Goal: Task Accomplishment & Management: Complete application form

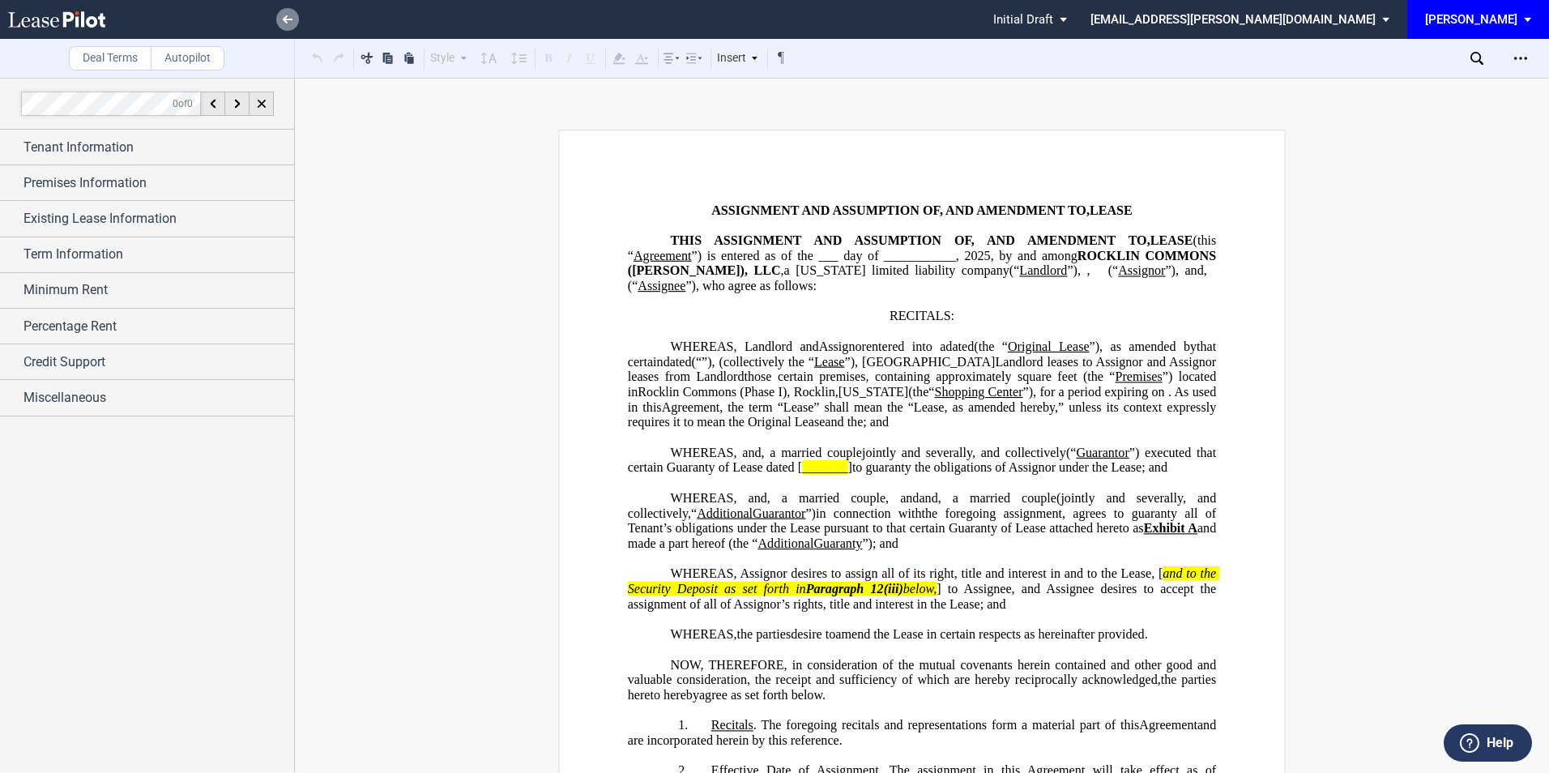
click at [284, 25] on link at bounding box center [287, 19] width 23 height 23
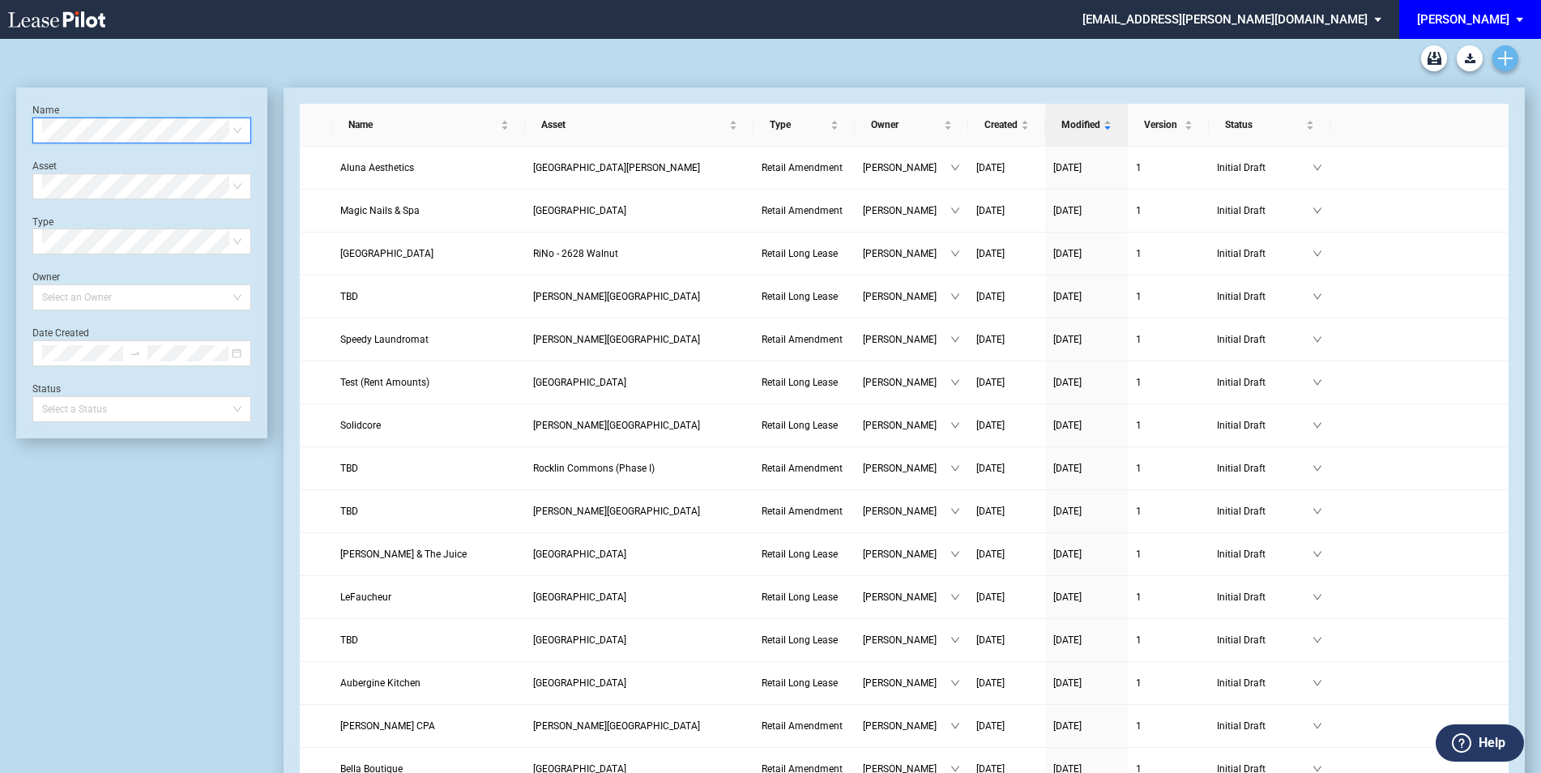
click at [1514, 53] on link "Create new document" at bounding box center [1506, 58] width 26 height 26
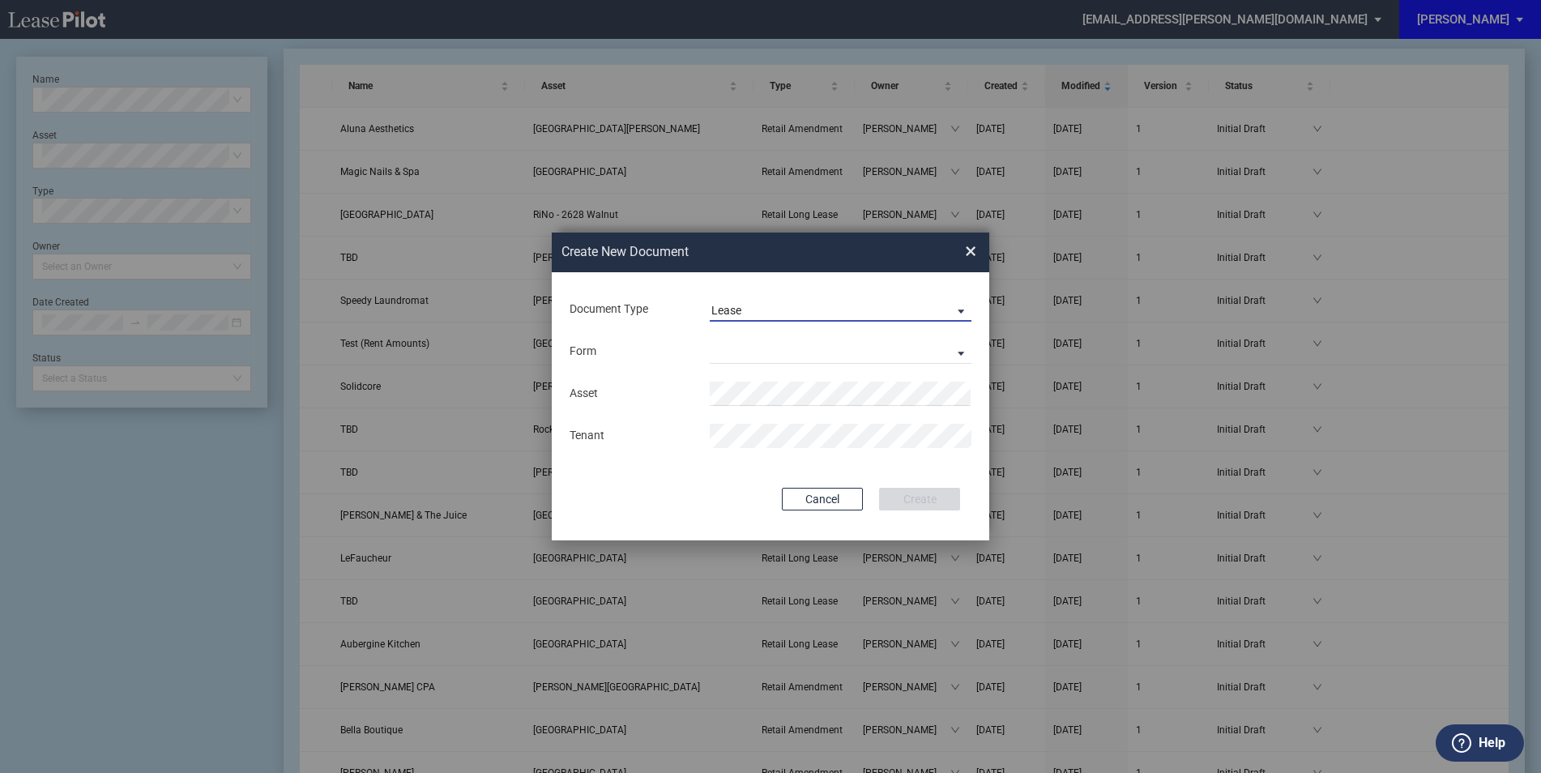
click at [776, 307] on span "Lease" at bounding box center [828, 311] width 233 height 16
click at [747, 353] on div "Amendment" at bounding box center [747, 349] width 70 height 18
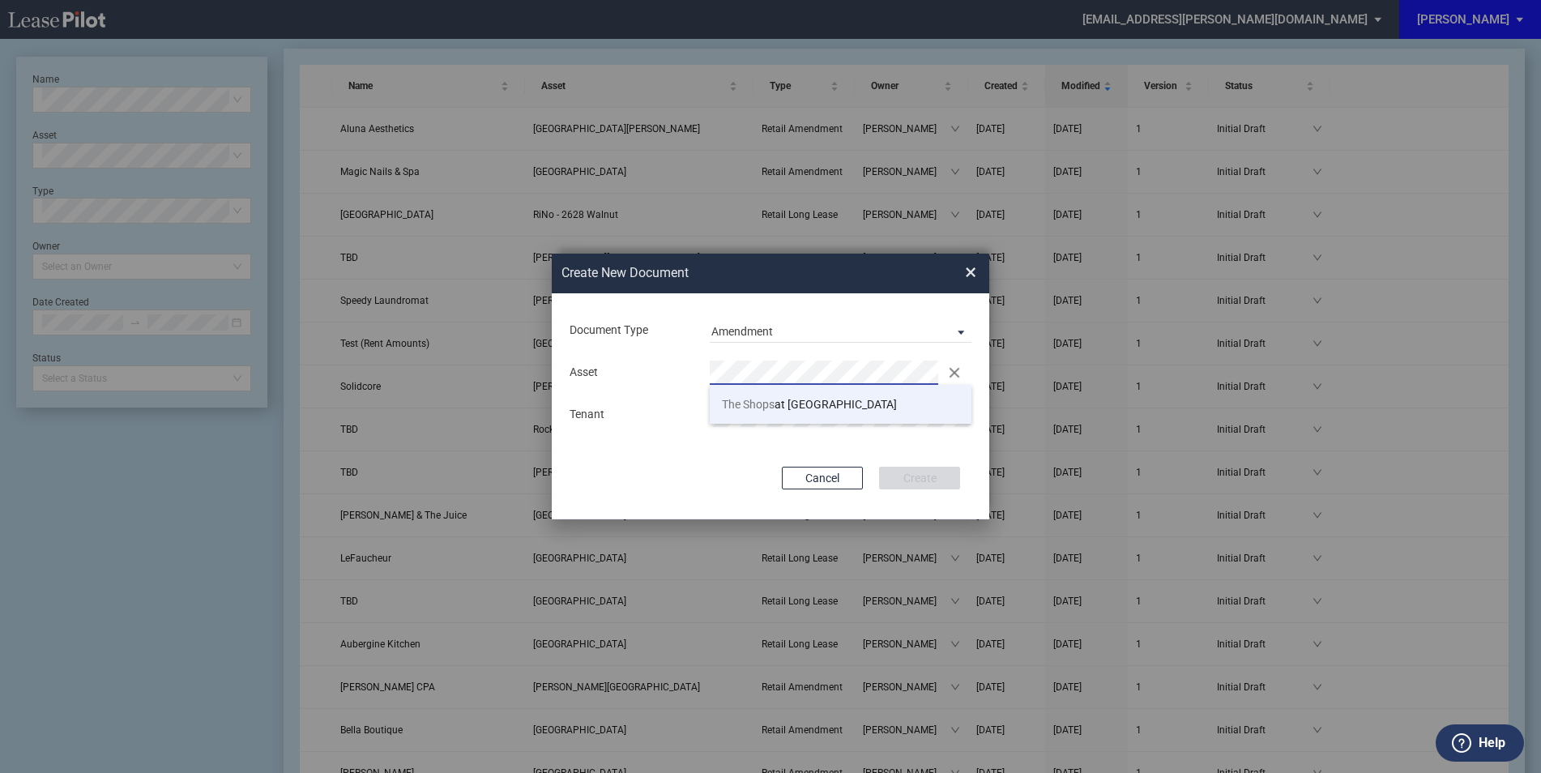
click at [752, 402] on span "The Shops" at bounding box center [748, 404] width 53 height 13
click at [780, 450] on div "Document Type Amendment Deal Type Retail Deal Type Retail Form Retail Amendment…" at bounding box center [771, 406] width 438 height 226
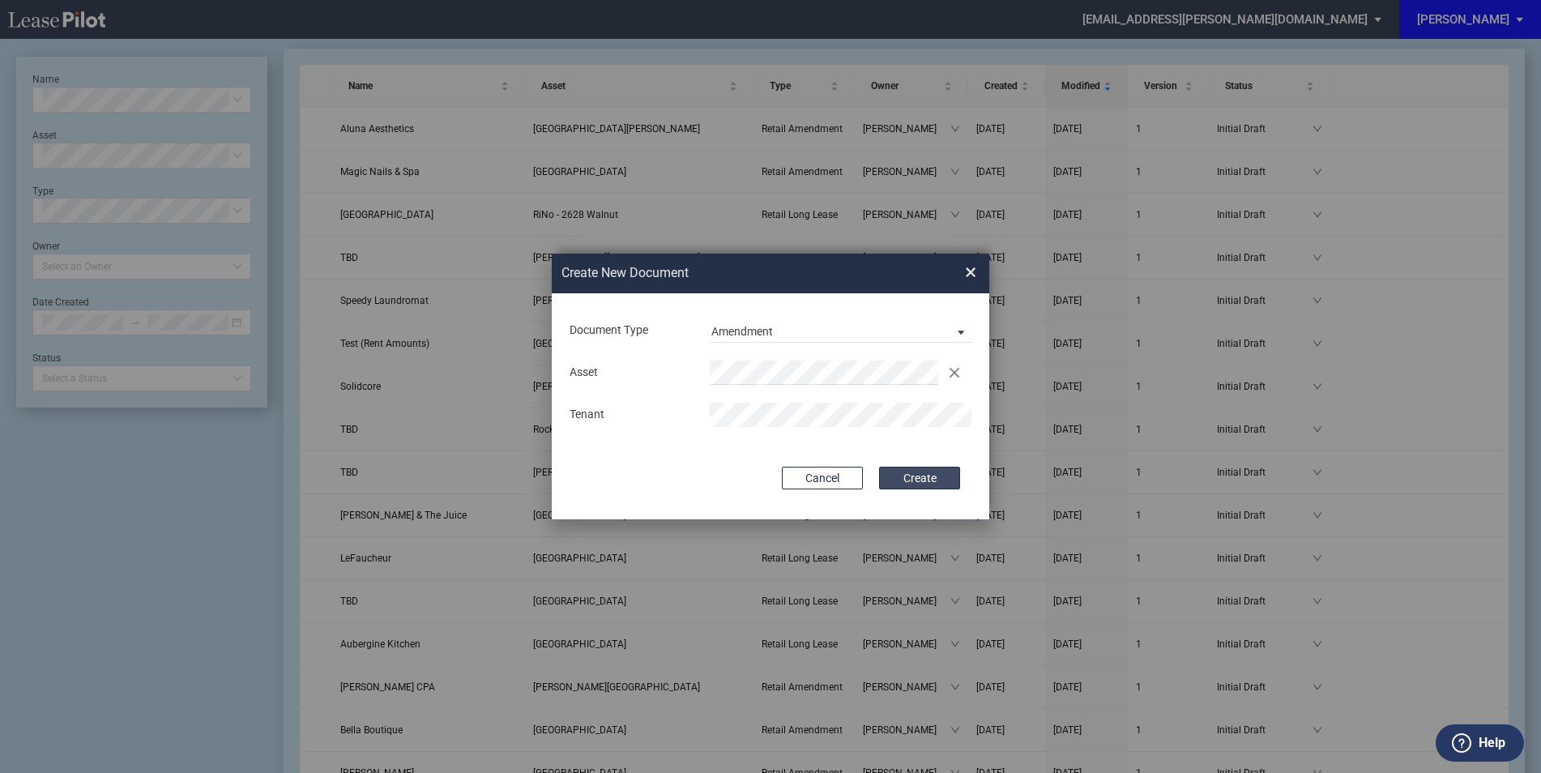
click at [907, 477] on button "Create" at bounding box center [919, 478] width 81 height 23
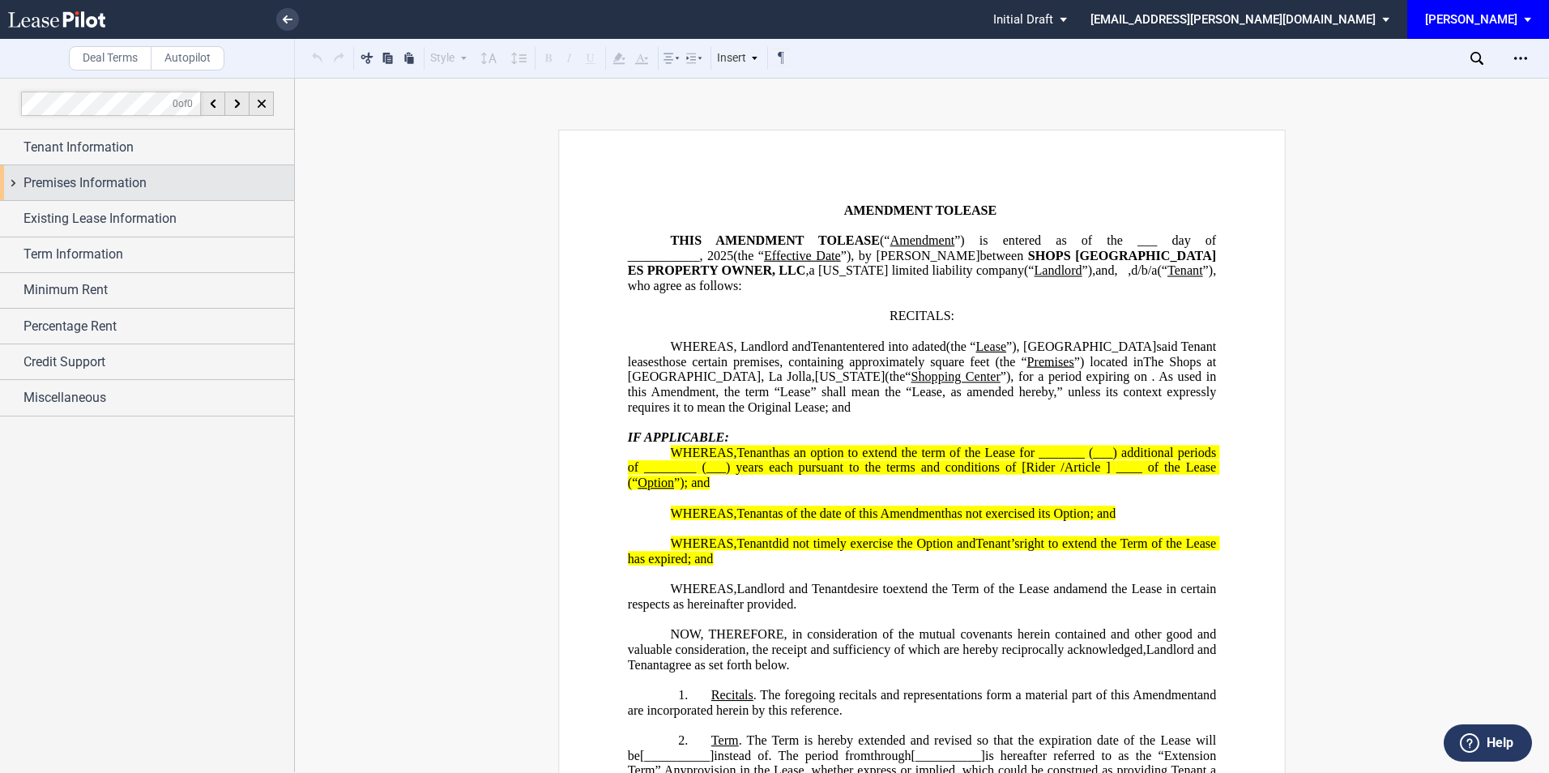
drag, startPoint x: 124, startPoint y: 142, endPoint x: 41, endPoint y: 192, distance: 97.4
click at [124, 142] on span "Tenant Information" at bounding box center [79, 147] width 110 height 19
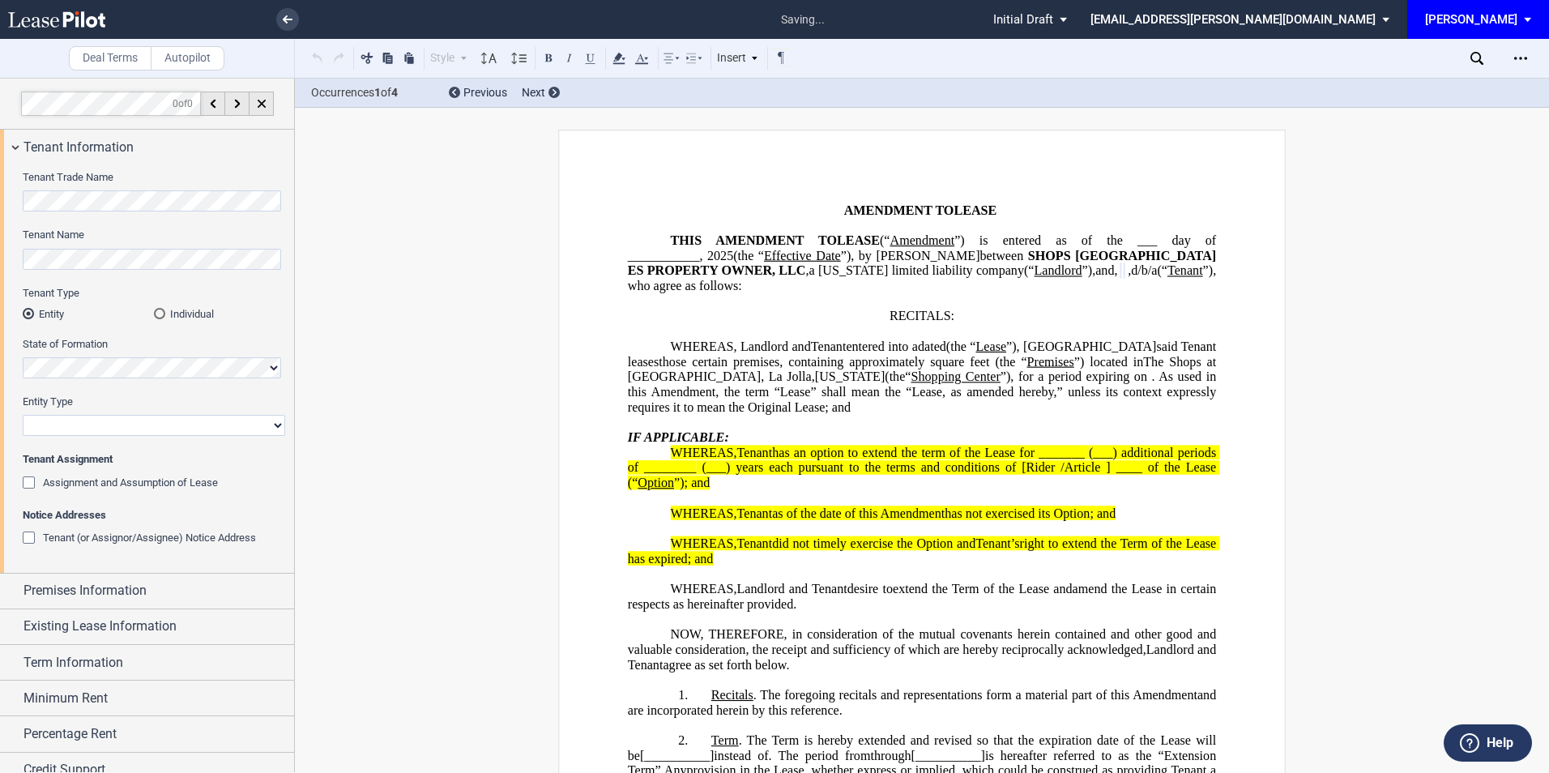
click at [75, 425] on select "Corporation Limited Liability Company General Partnership Limited Partnership O…" at bounding box center [154, 425] width 263 height 21
select select "corporation"
click at [23, 415] on select "Corporation Limited Liability Company General Partnership Limited Partnership O…" at bounding box center [154, 425] width 263 height 21
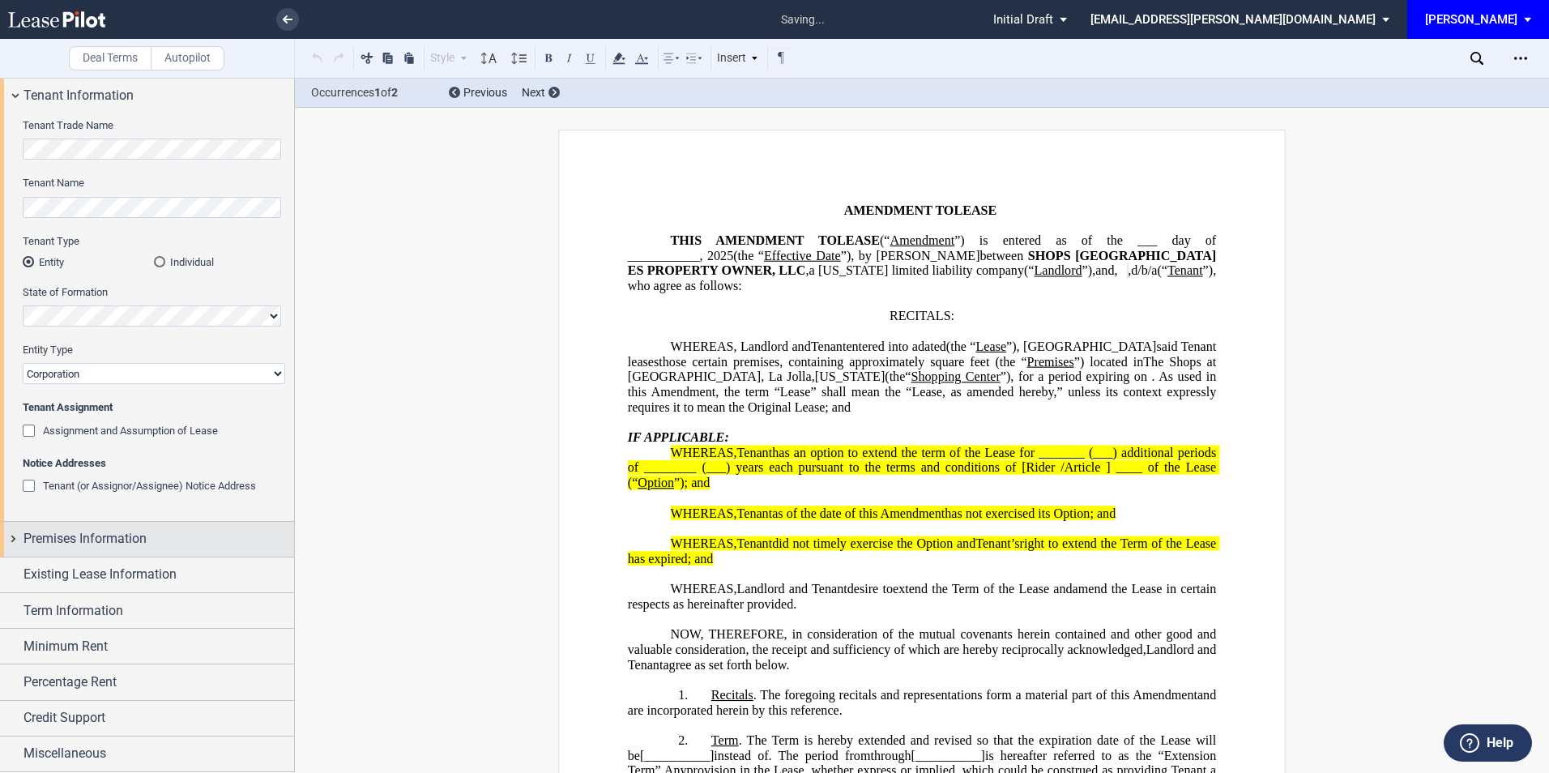
click at [88, 533] on span "Premises Information" at bounding box center [85, 538] width 123 height 19
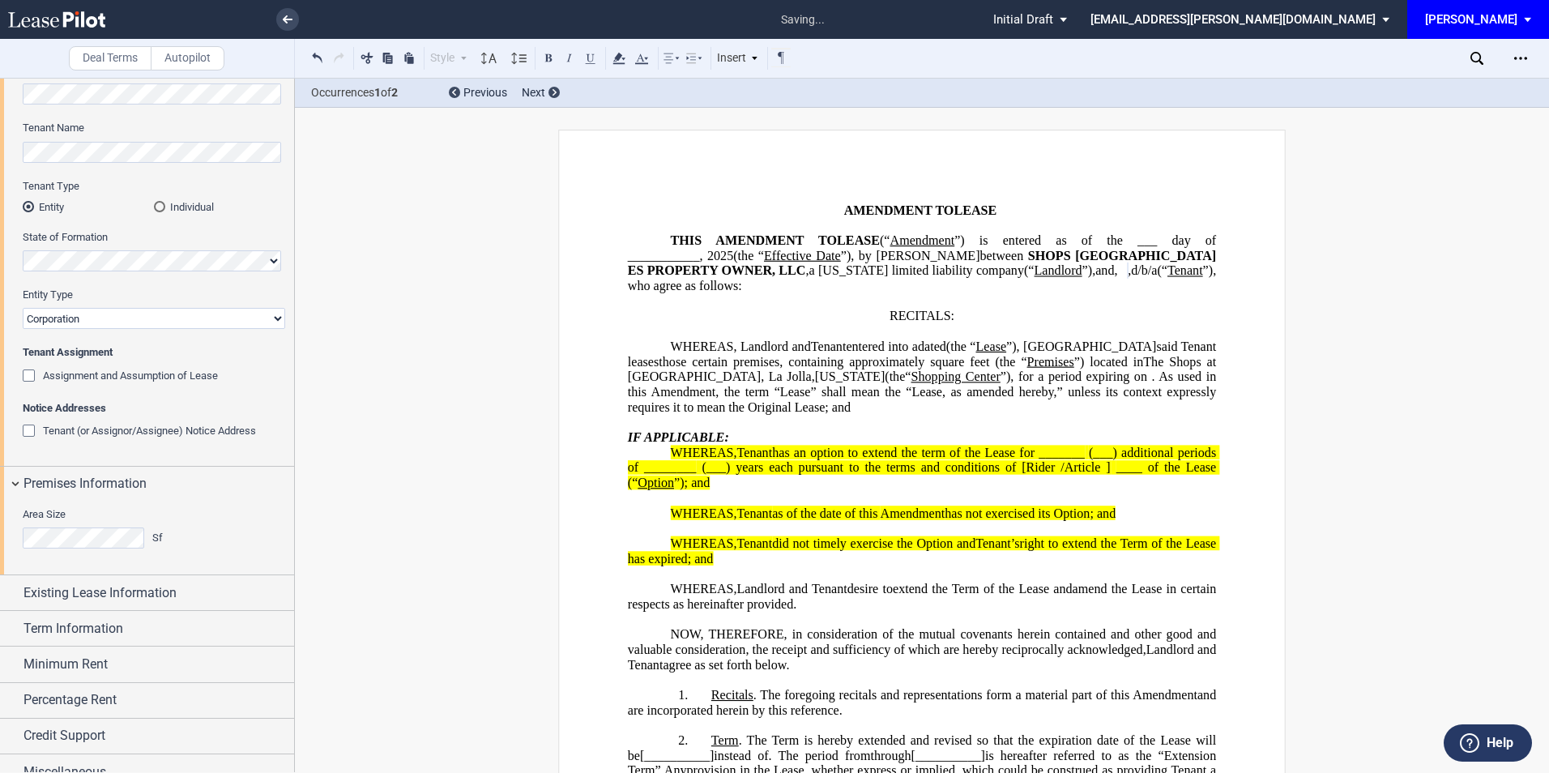
scroll to position [122, 0]
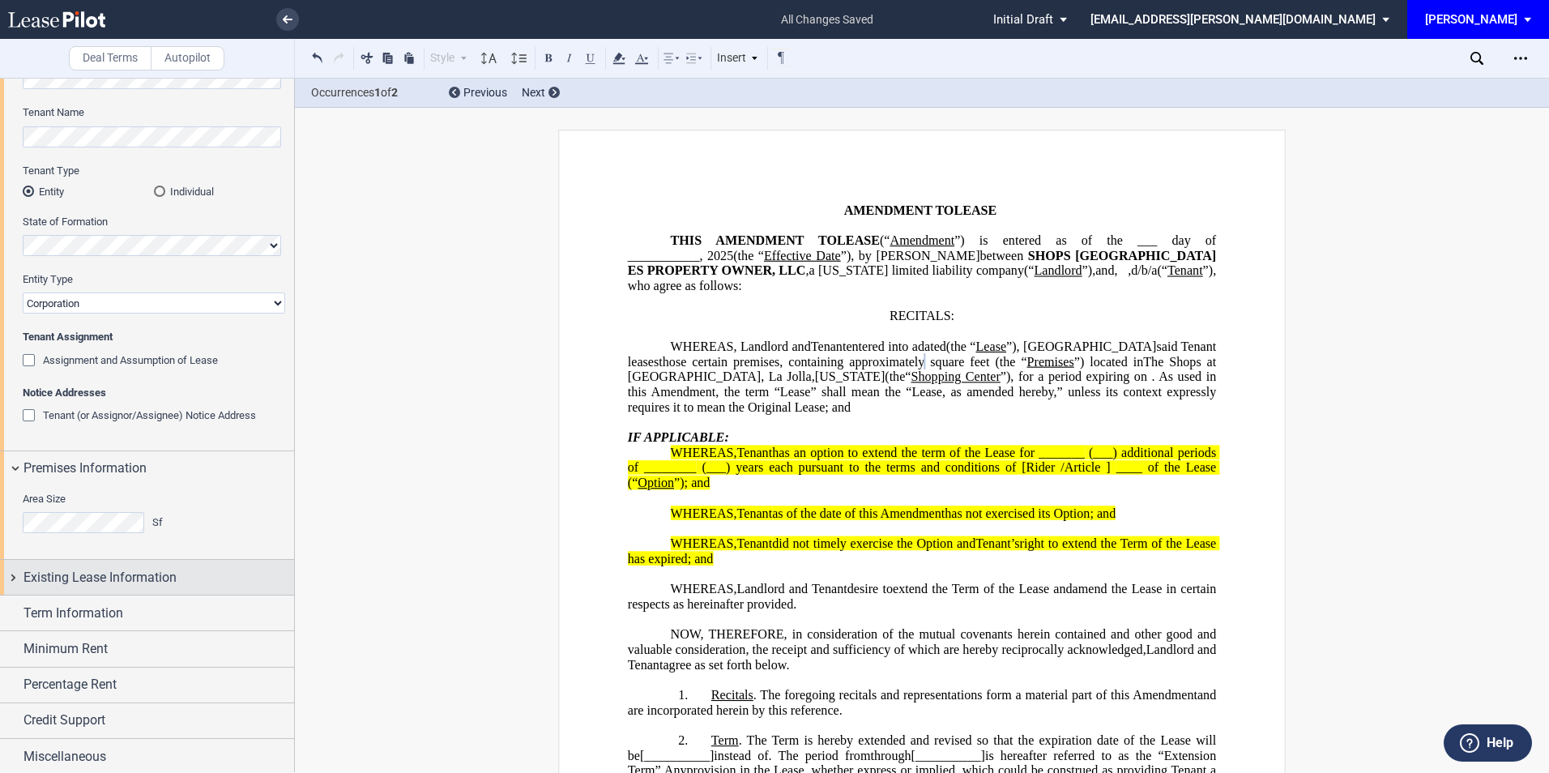
click at [150, 571] on span "Existing Lease Information" at bounding box center [100, 577] width 153 height 19
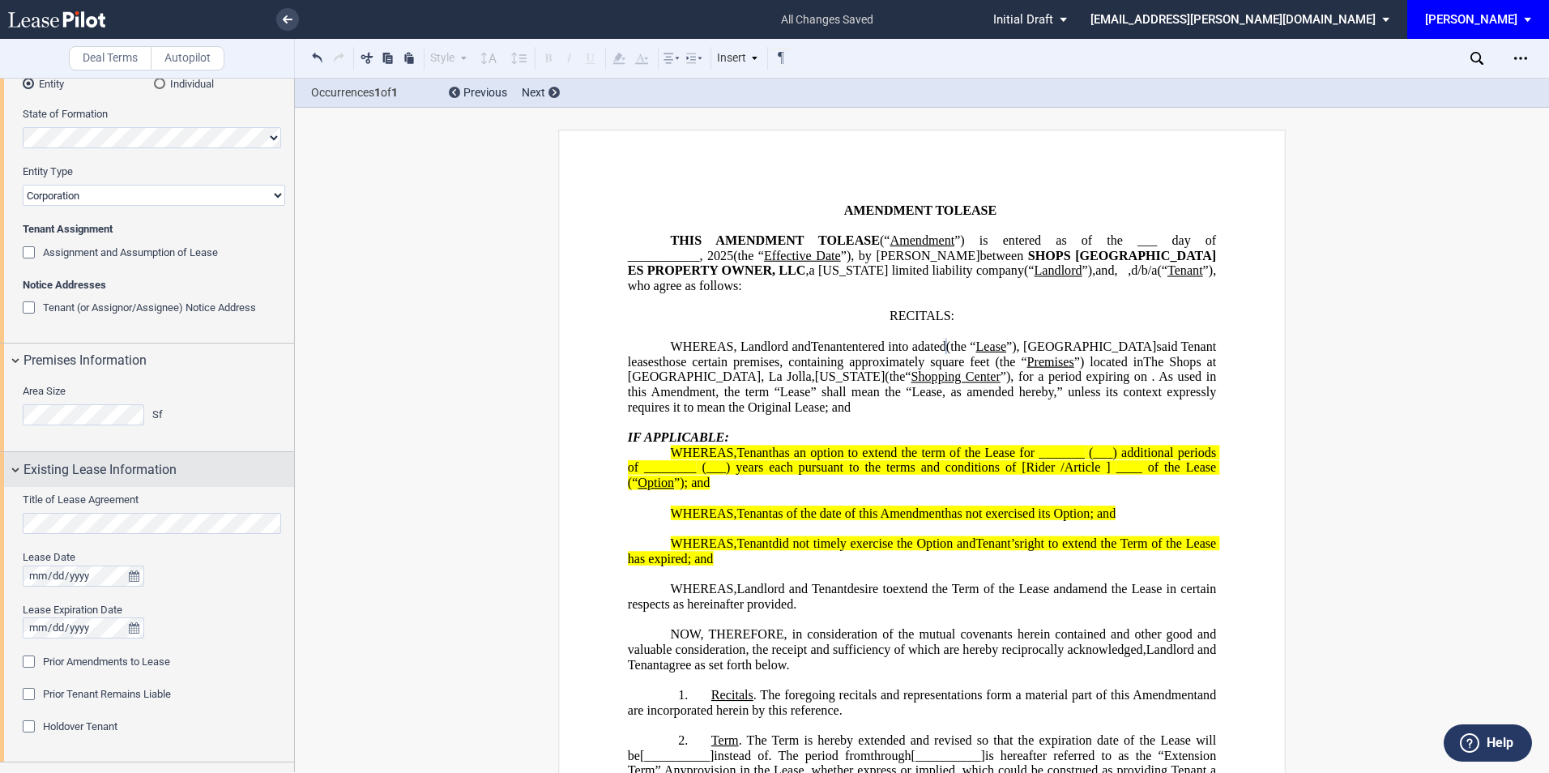
scroll to position [339, 0]
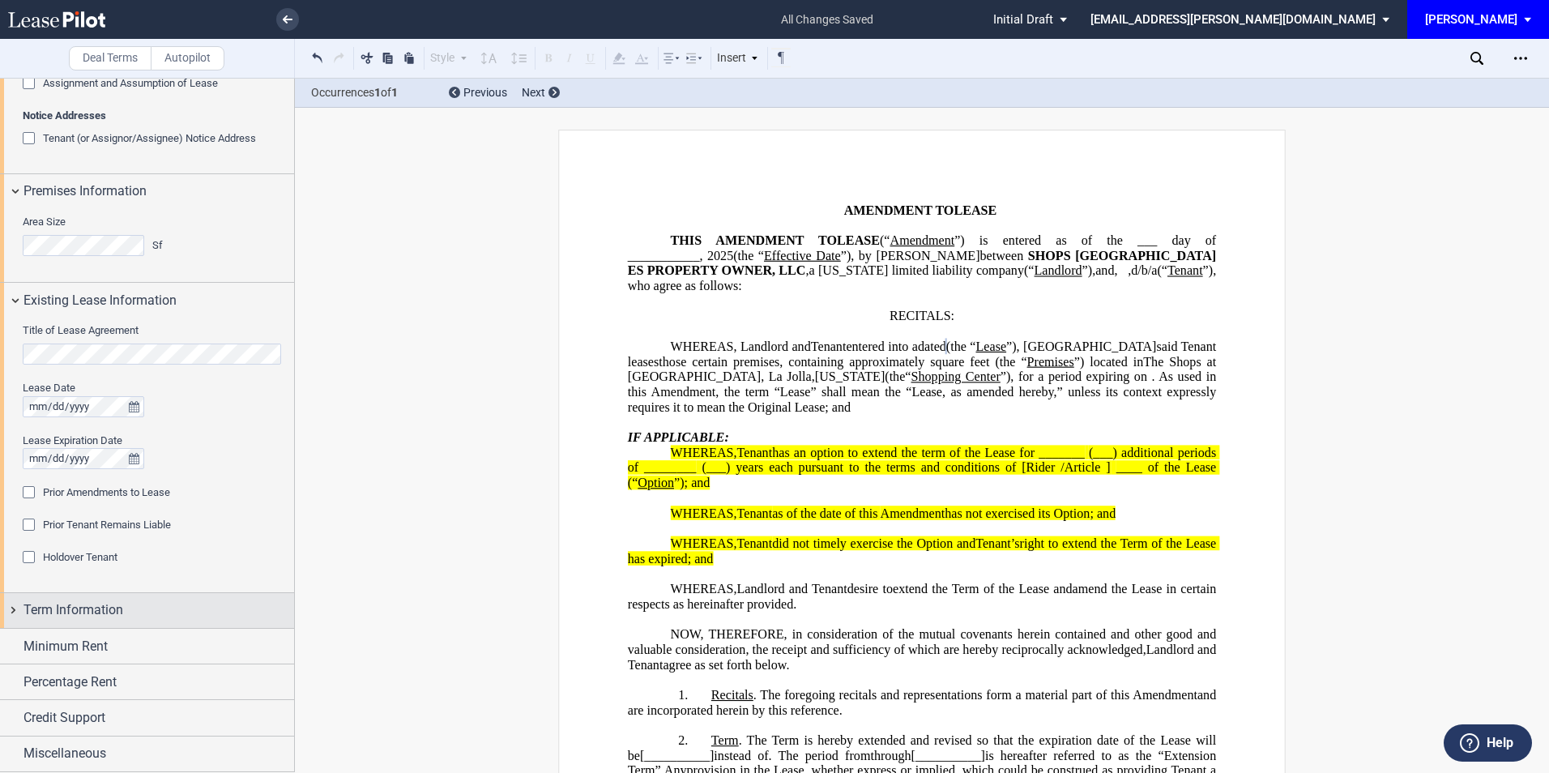
click at [112, 608] on span "Term Information" at bounding box center [74, 610] width 100 height 19
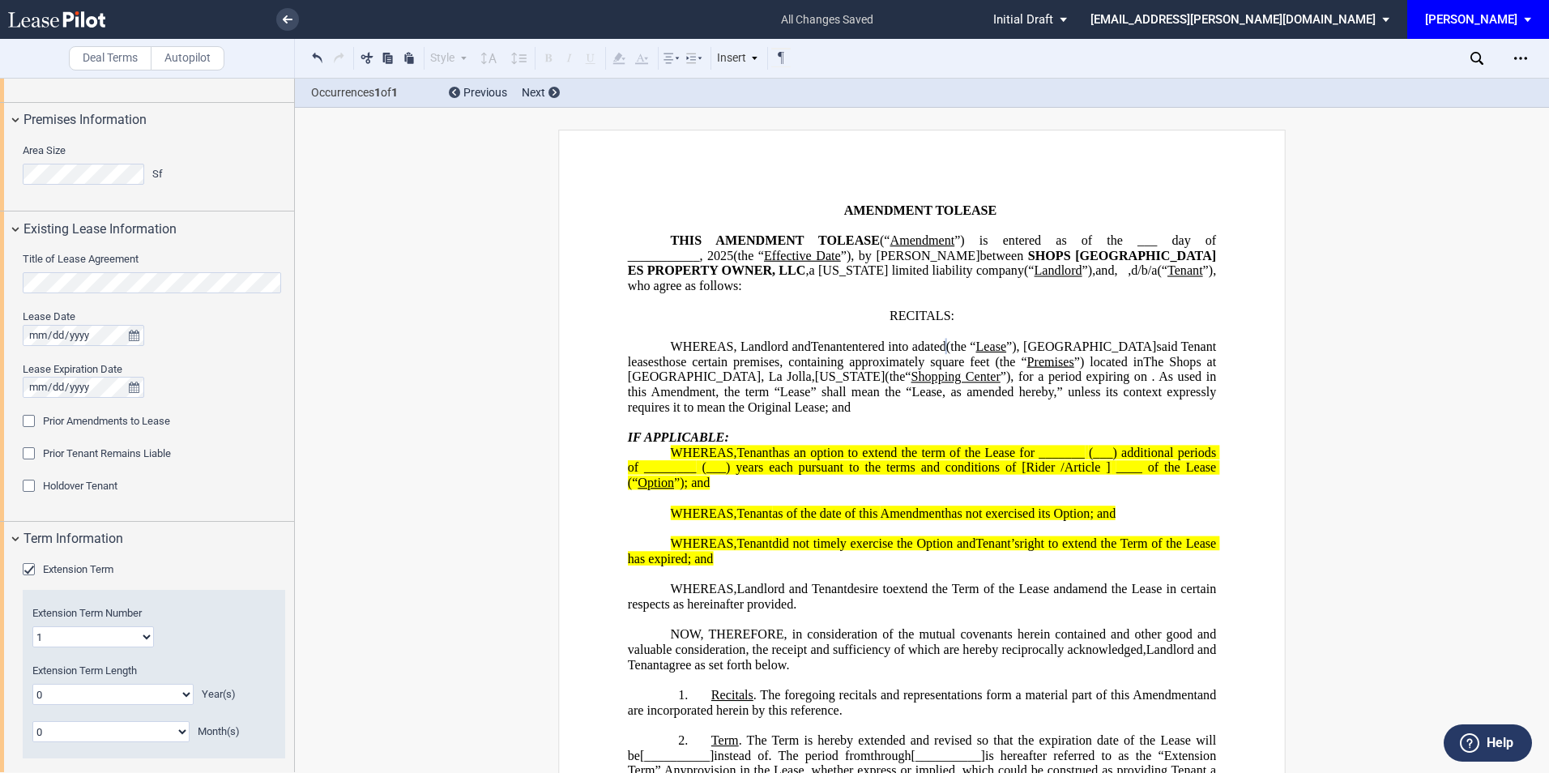
scroll to position [616, 0]
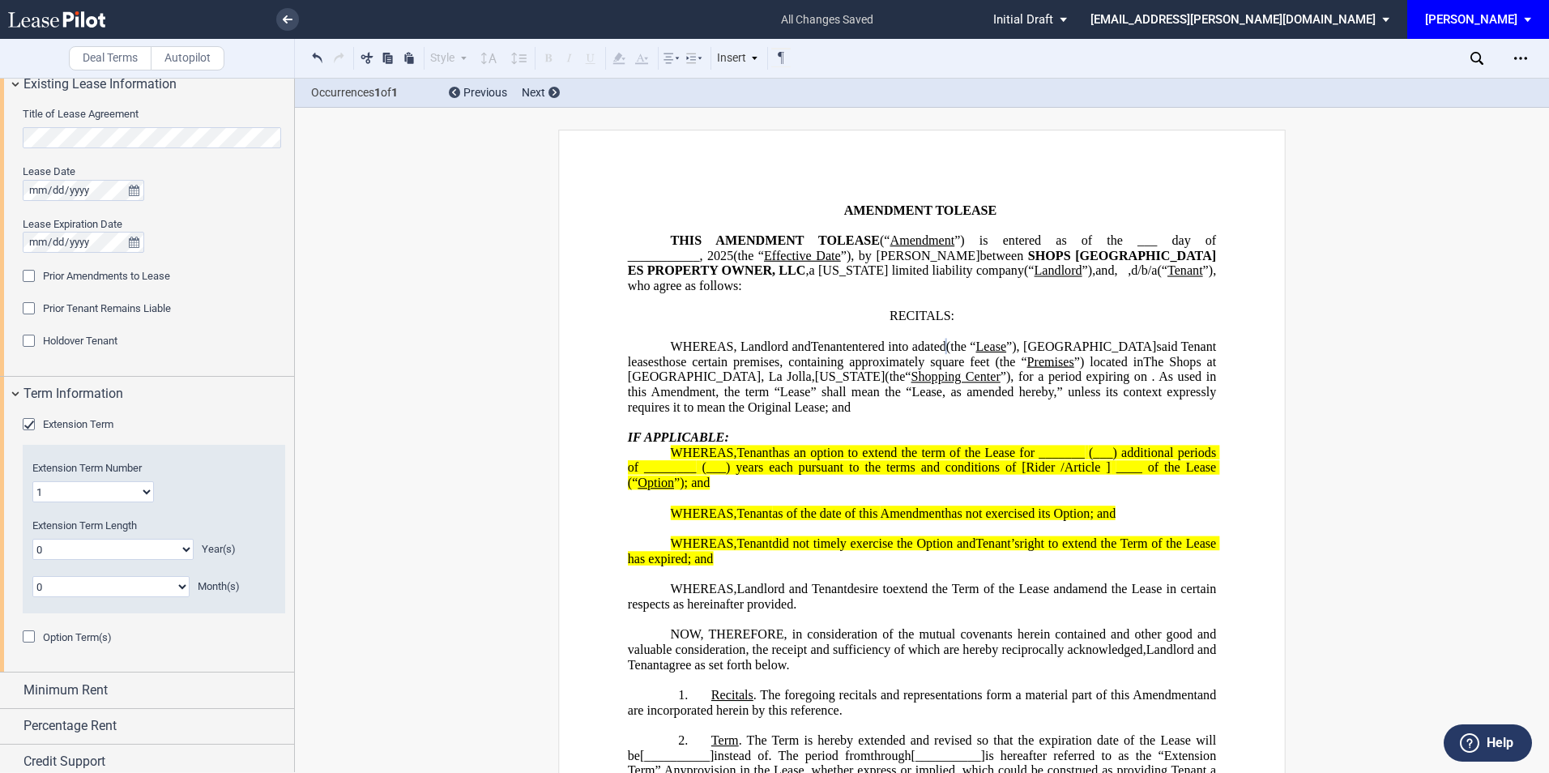
click at [138, 493] on select "1 2 3 4 5 6 7 8 9 10 11 12 13 14 15 16 17 18 19 20" at bounding box center [93, 491] width 122 height 21
click at [32, 481] on select "1 2 3 4 5 6 7 8 9 10 11 12 13 14 15 16 17 18 19 20" at bounding box center [93, 491] width 122 height 21
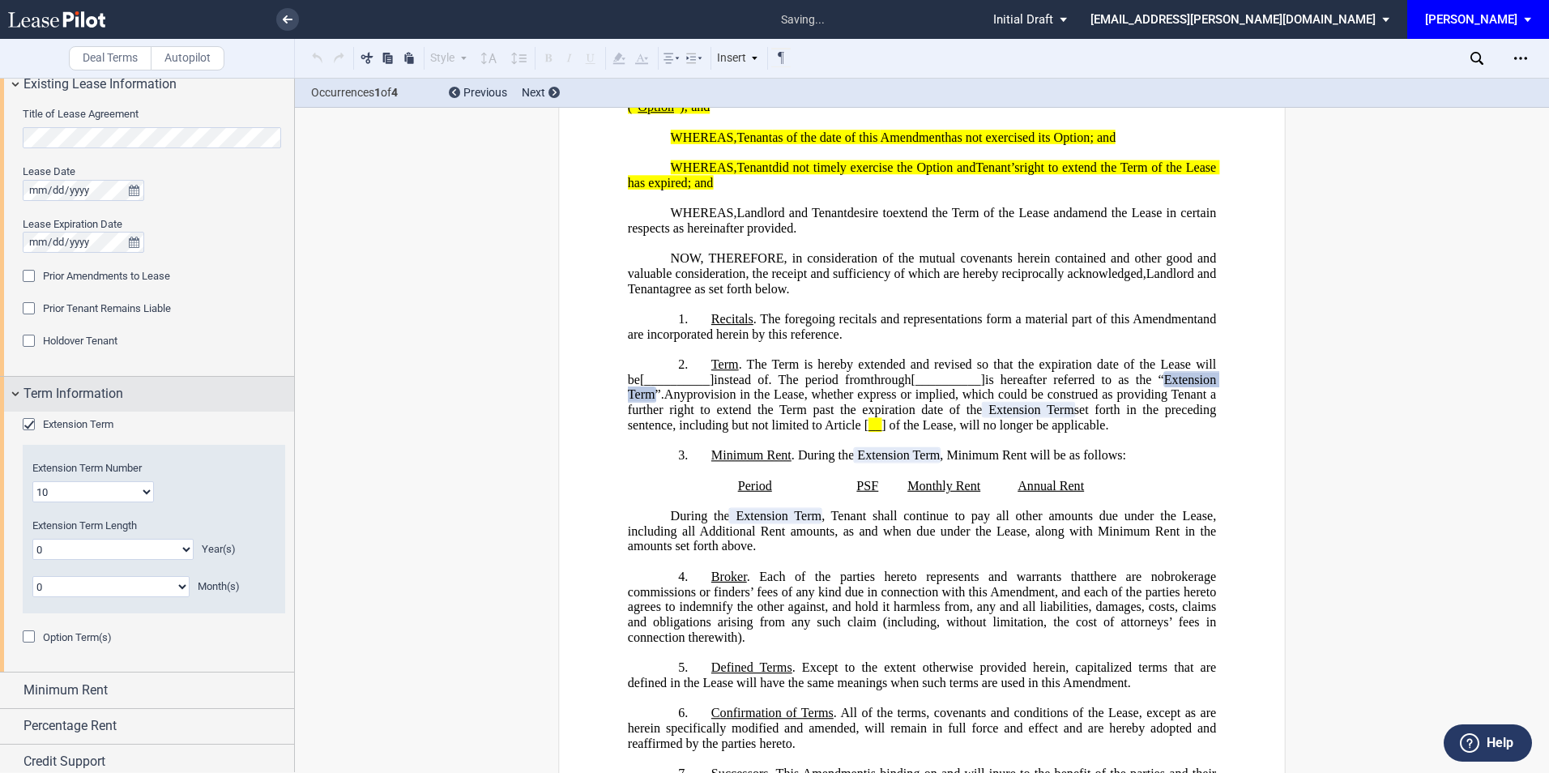
scroll to position [396, 0]
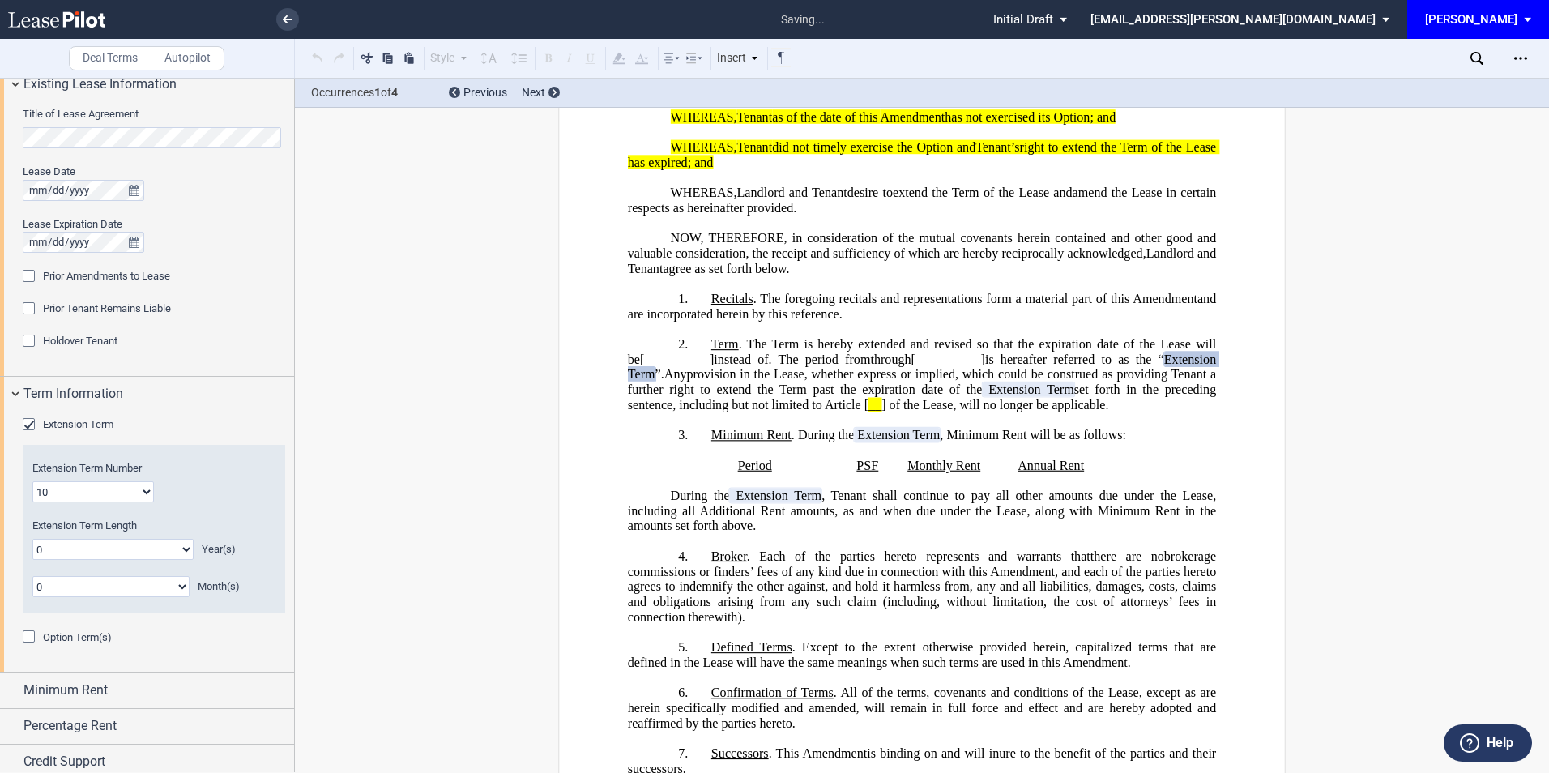
click at [78, 493] on select "1 2 3 4 5 6 7 8 9 10 11 12 13 14 15 16 17 18 19 20" at bounding box center [93, 491] width 122 height 21
select select "number:1"
click at [32, 481] on select "1 2 3 4 5 6 7 8 9 10 11 12 13 14 15 16 17 18 19 20" at bounding box center [93, 491] width 122 height 21
click at [94, 552] on select "0 1 2 3 4 5 6 7 8 9 10 11 12 13 14 15 16 17 18 19 20" at bounding box center [112, 549] width 161 height 21
select select "number:10"
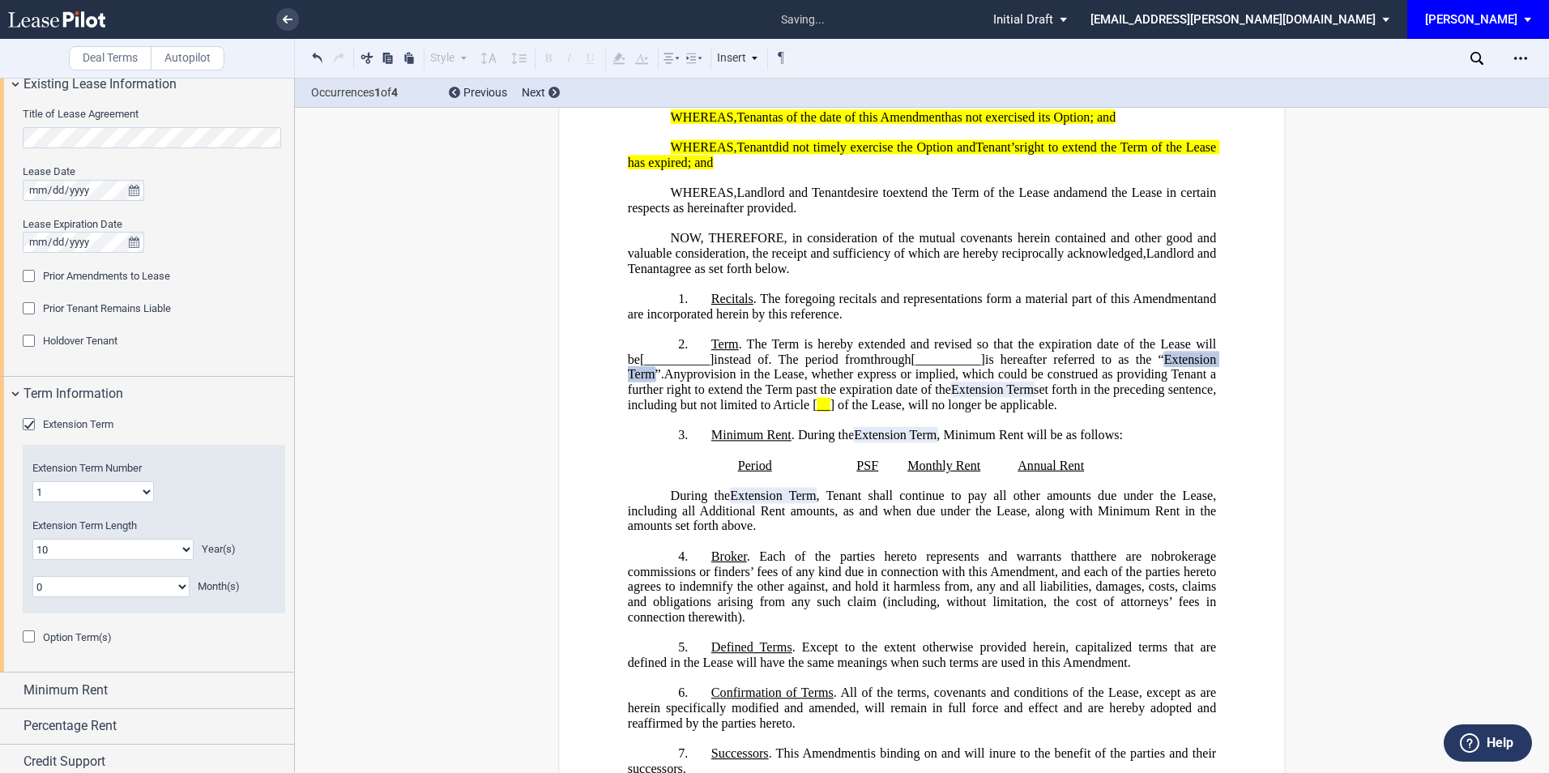
click at [32, 539] on select "0 1 2 3 4 5 6 7 8 9 10 11 12 13 14 15 16 17 18 19 20" at bounding box center [112, 549] width 161 height 21
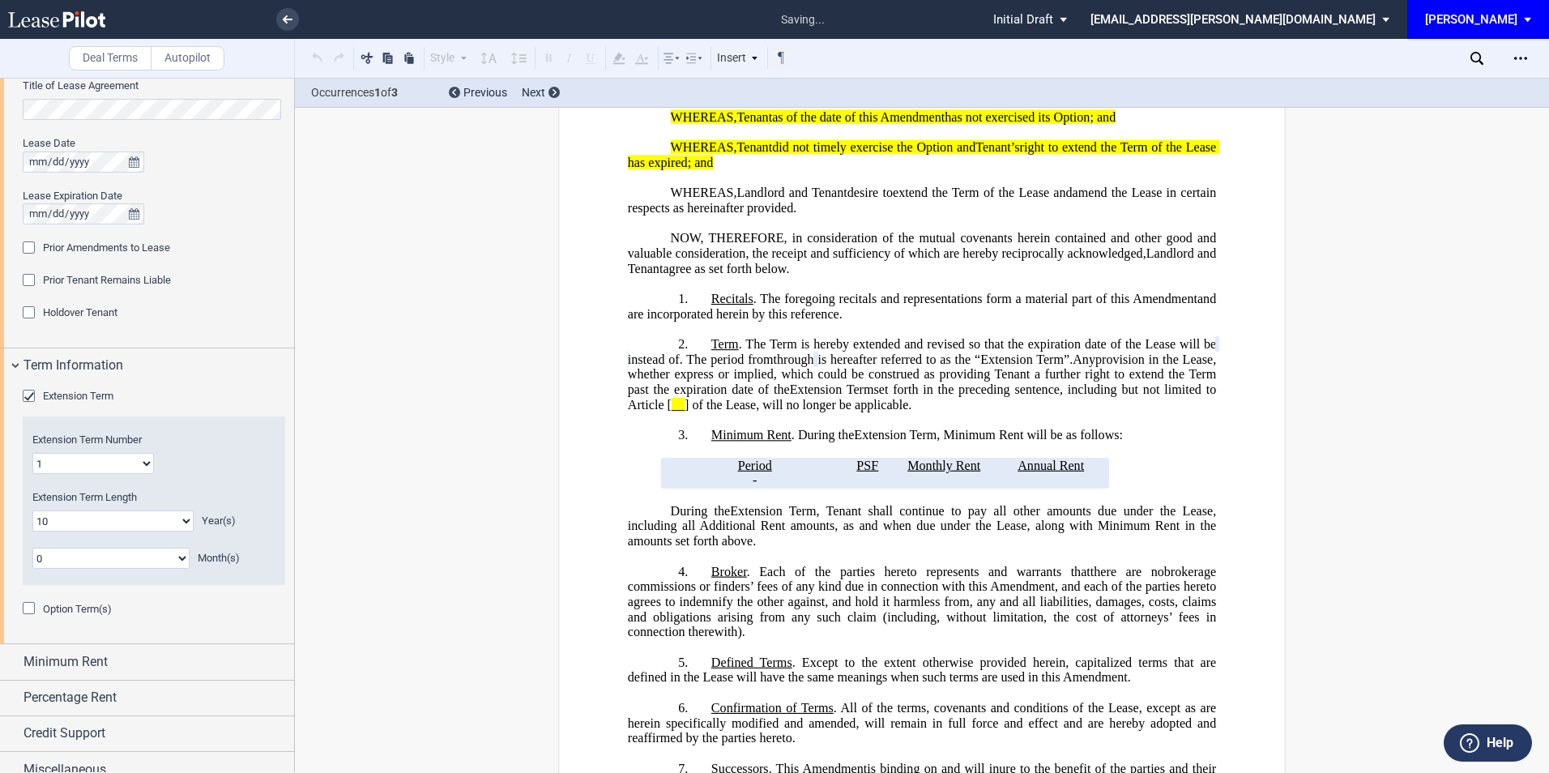
scroll to position [660, 0]
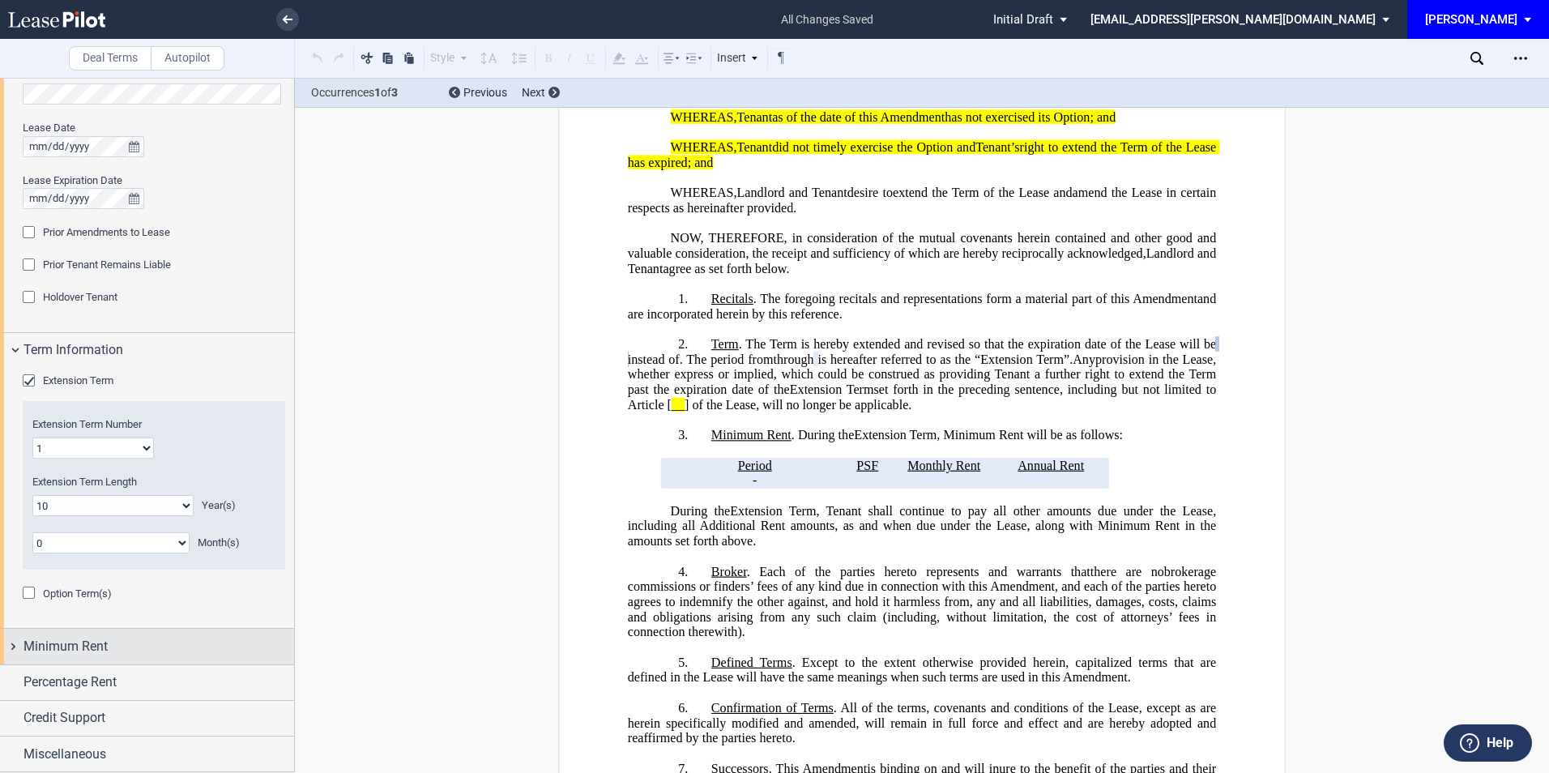
click at [115, 646] on div "Minimum Rent" at bounding box center [159, 646] width 271 height 19
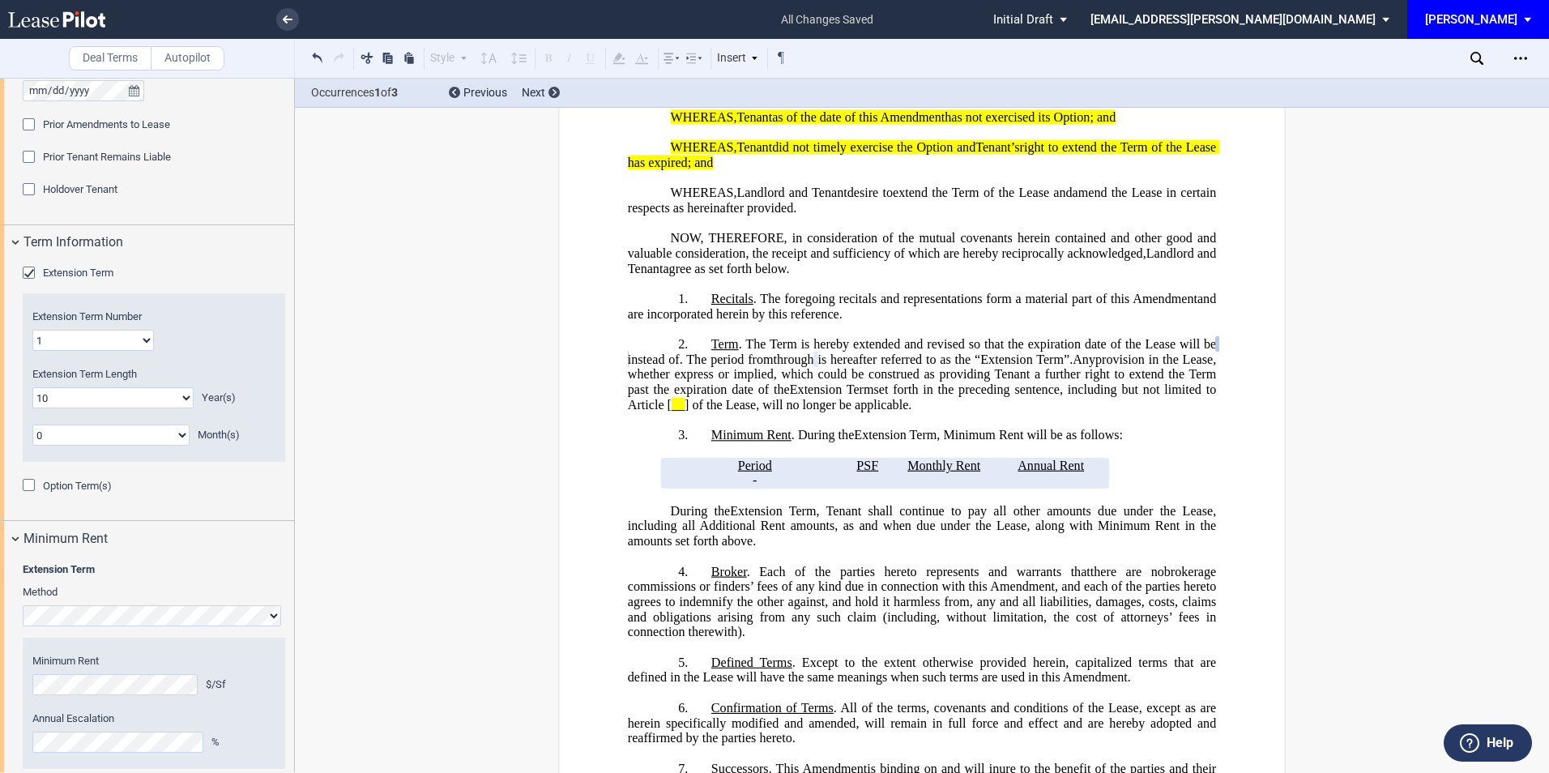
scroll to position [876, 0]
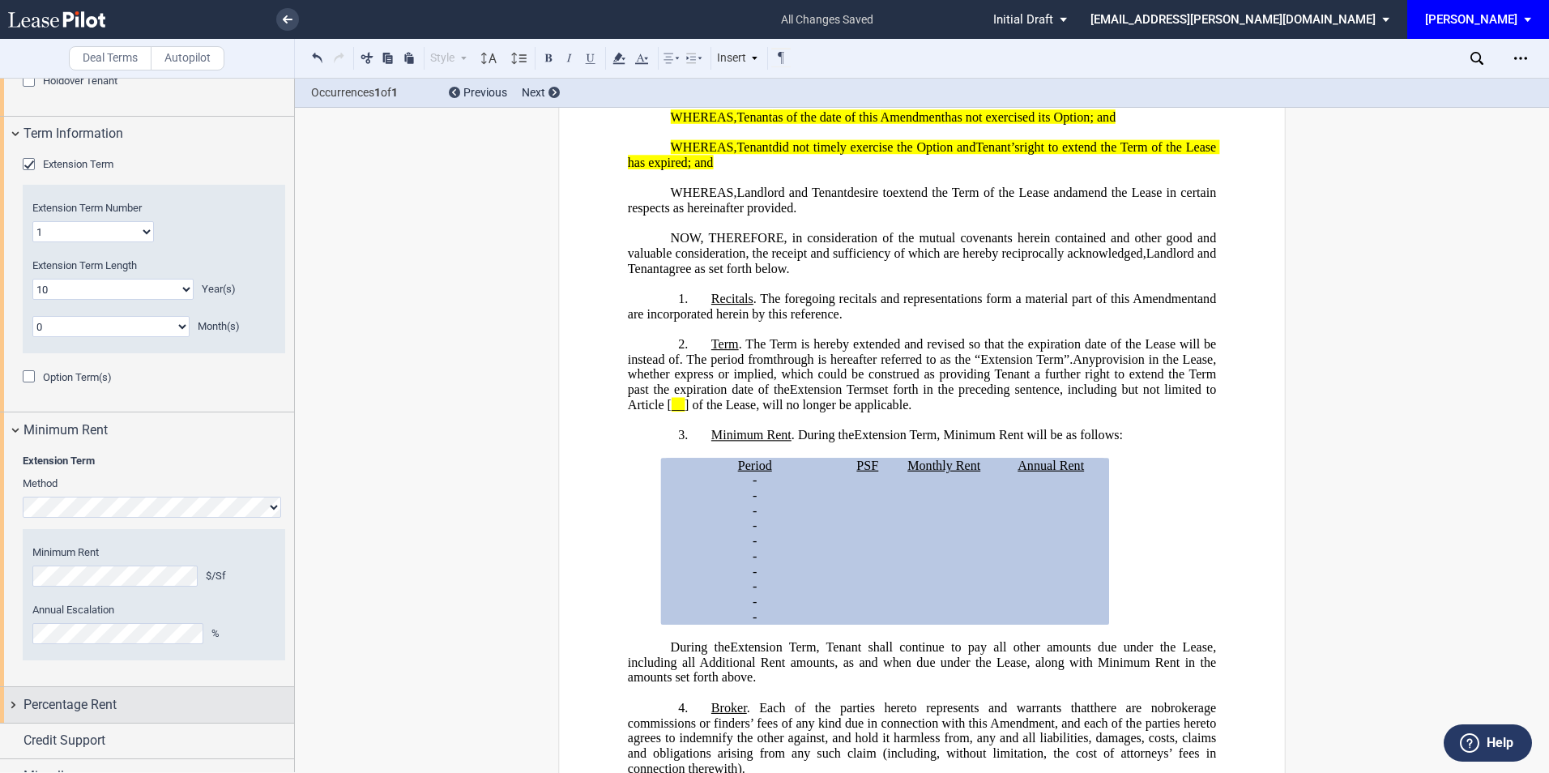
click at [117, 697] on span "Percentage Rent" at bounding box center [70, 704] width 93 height 19
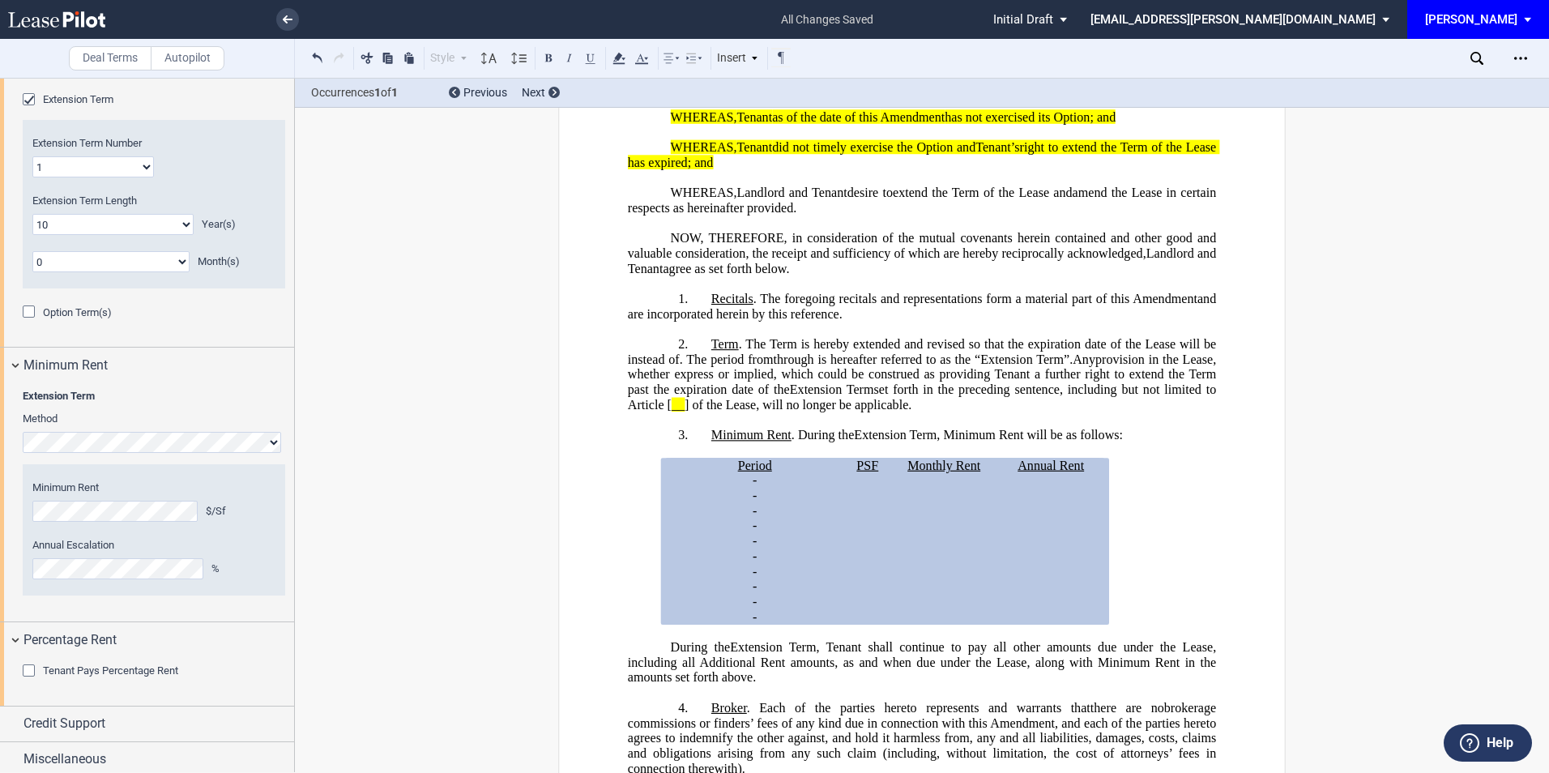
scroll to position [947, 0]
click at [32, 660] on div "Tenant Pays Percentage Rent" at bounding box center [31, 667] width 16 height 16
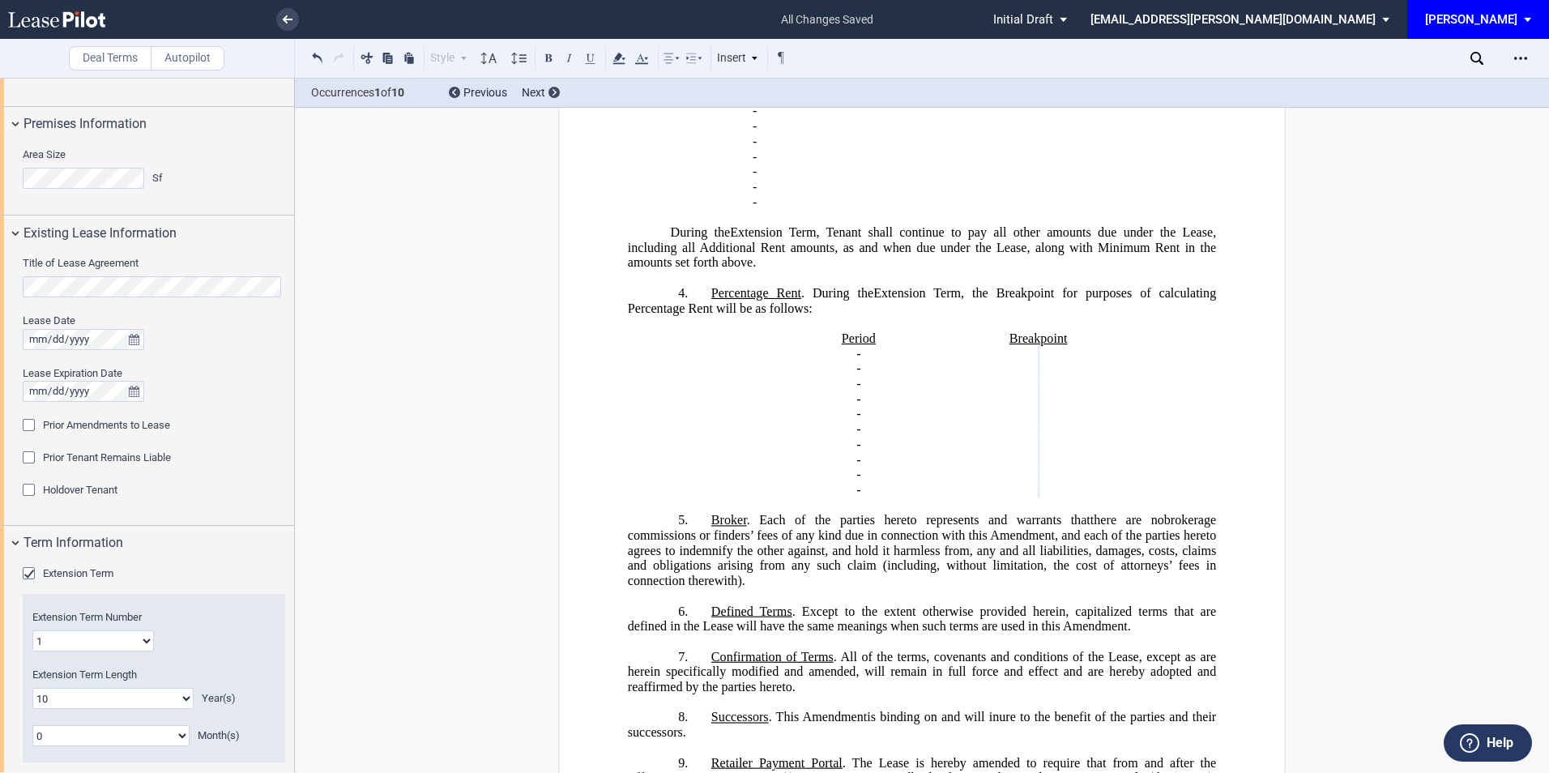
scroll to position [457, 0]
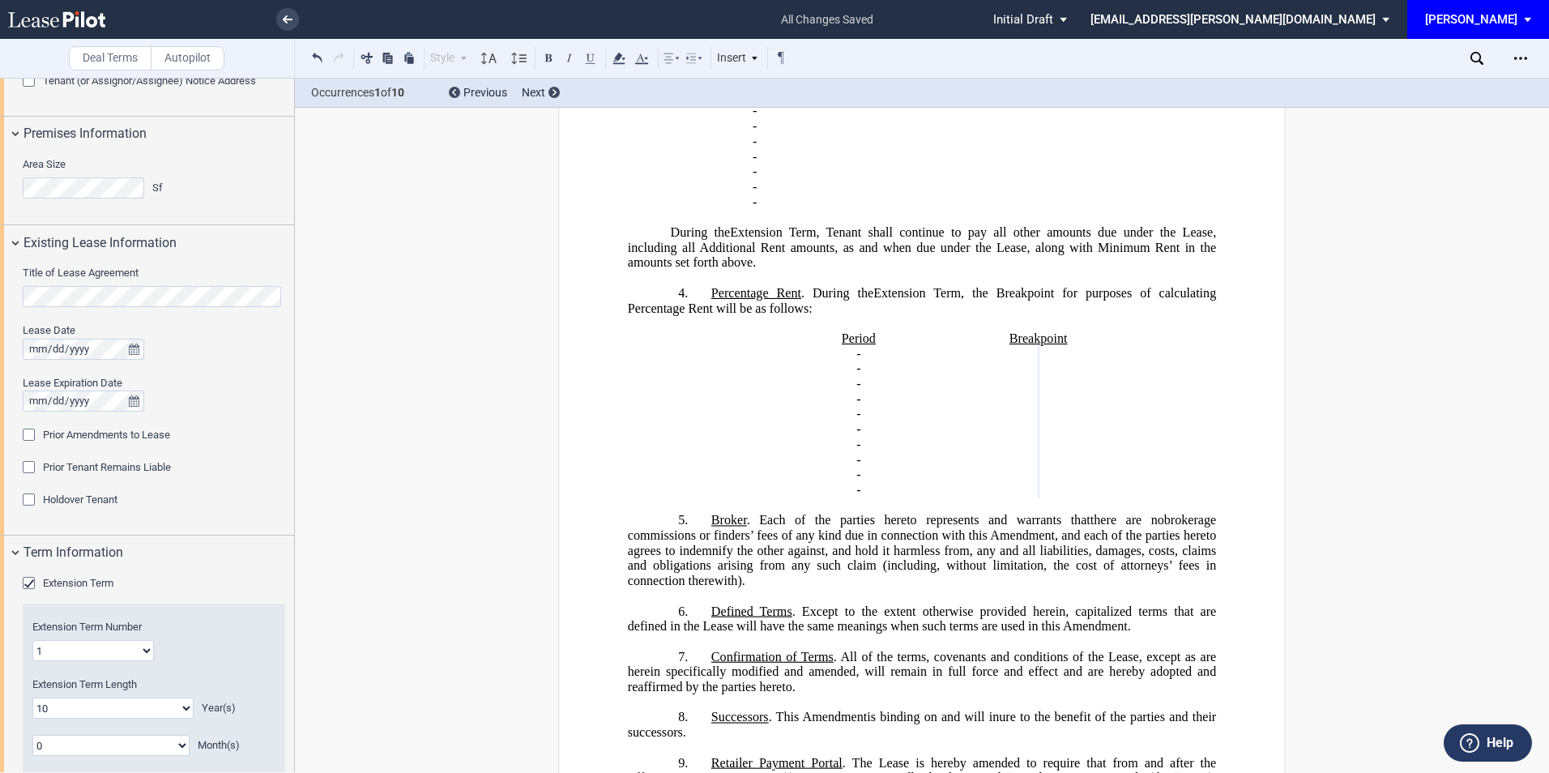
click at [0, 191] on html ".bocls-1{fill:#26354a;fill-rule:evenodd} Loading... × all changes saved Pending…" at bounding box center [774, 386] width 1549 height 773
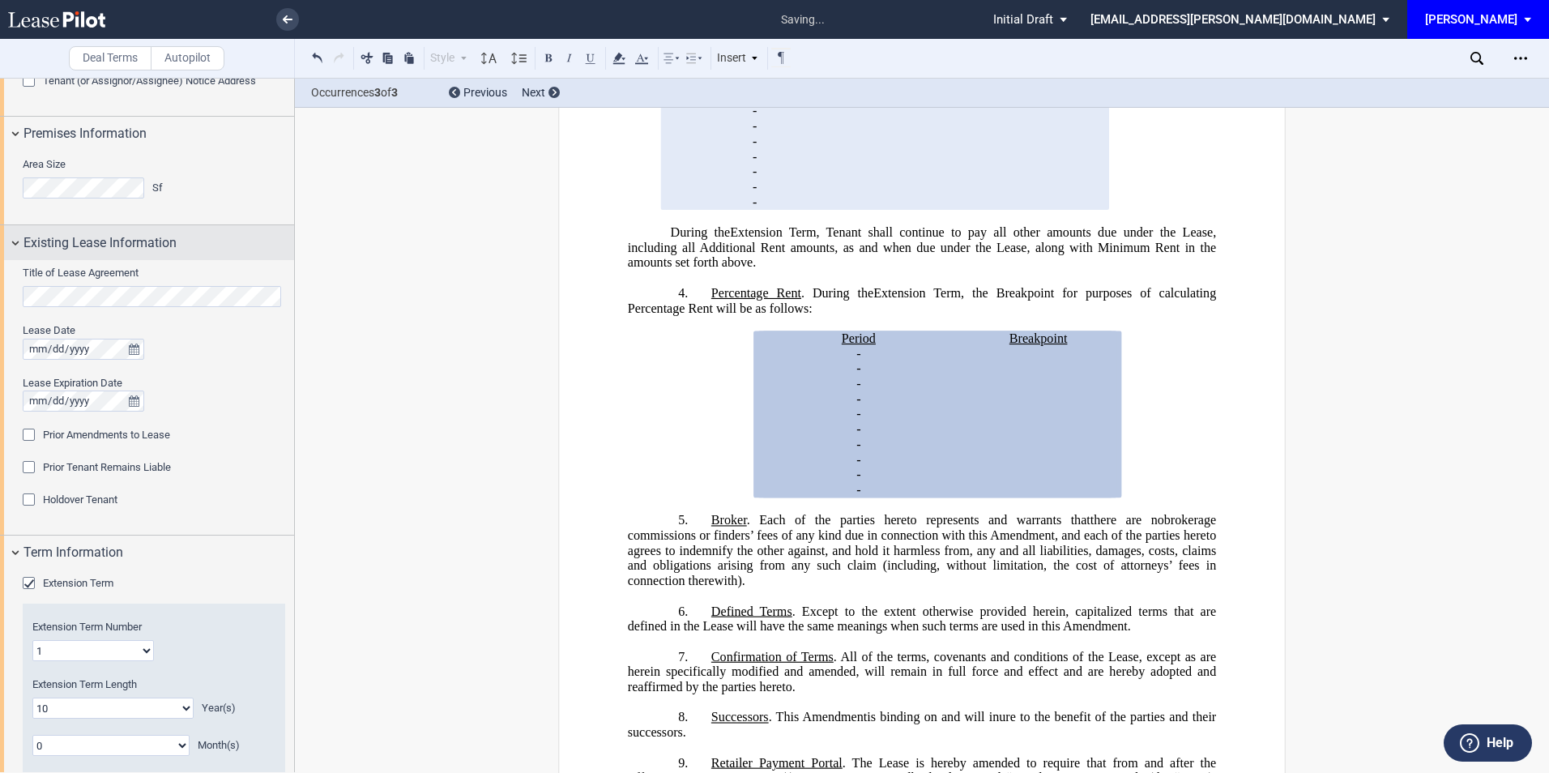
click at [4, 250] on div "Existing Lease Information" at bounding box center [147, 242] width 294 height 35
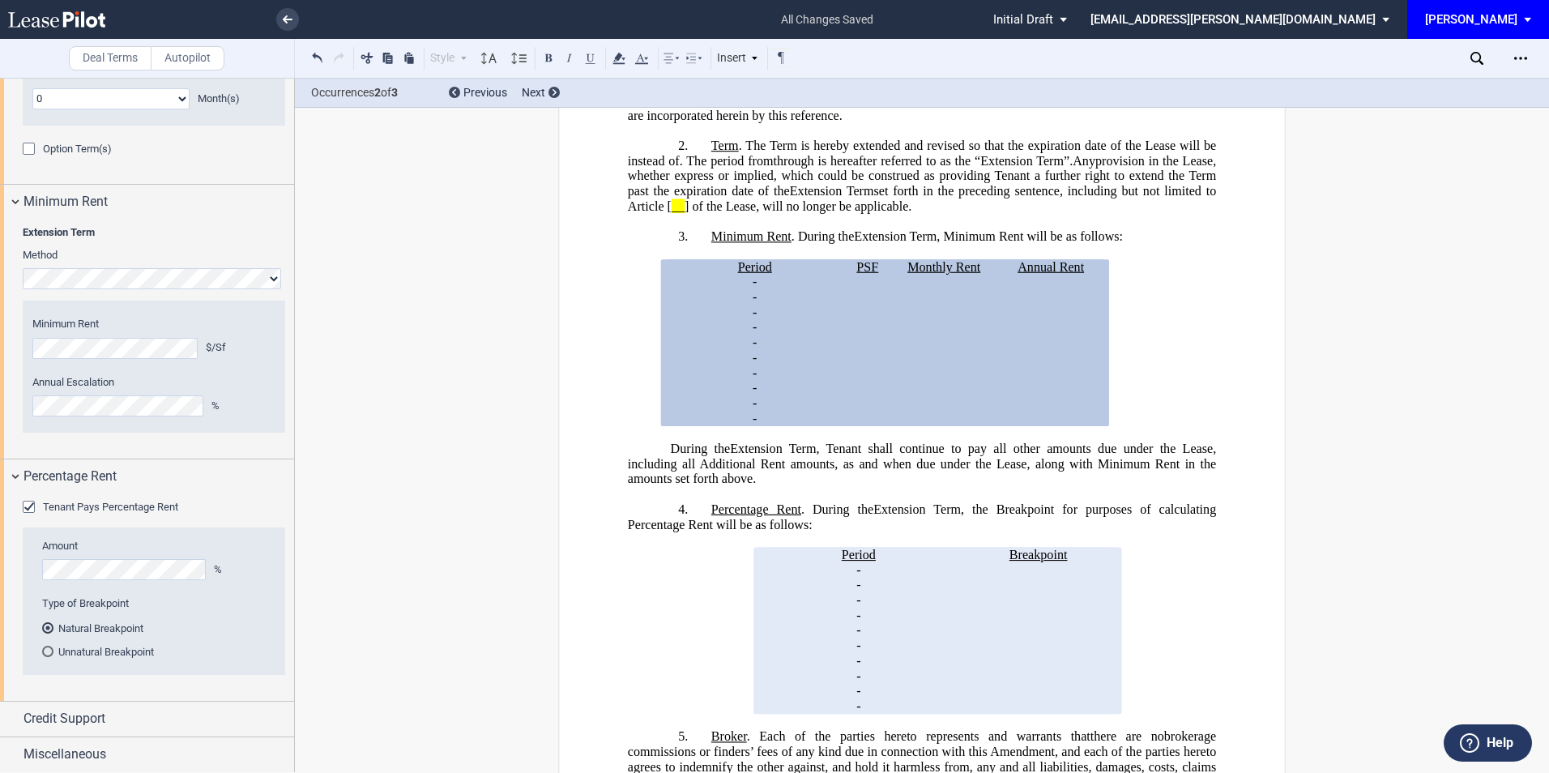
scroll to position [831, 0]
click at [111, 711] on div "Credit Support" at bounding box center [159, 717] width 271 height 19
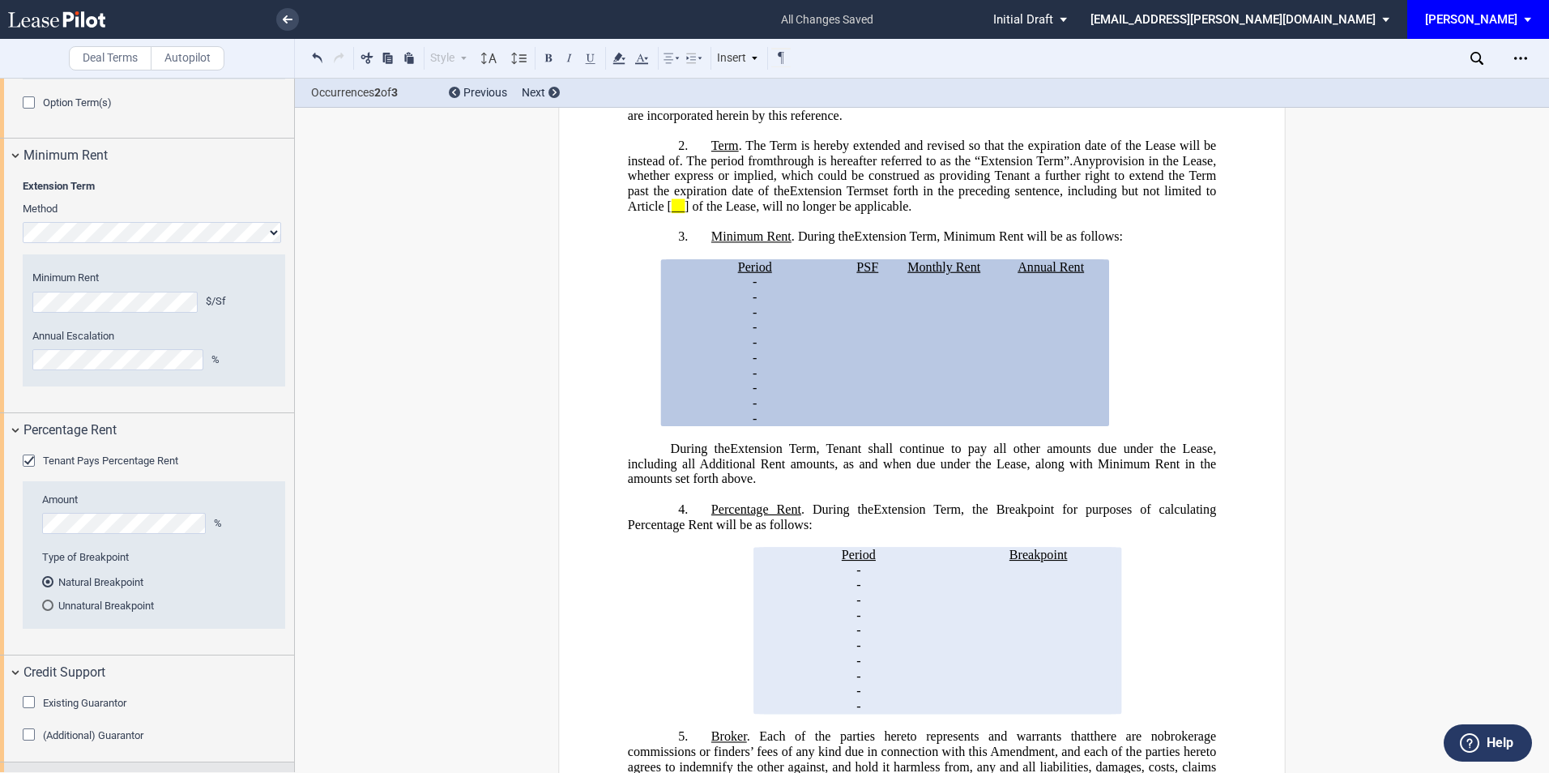
scroll to position [911, 0]
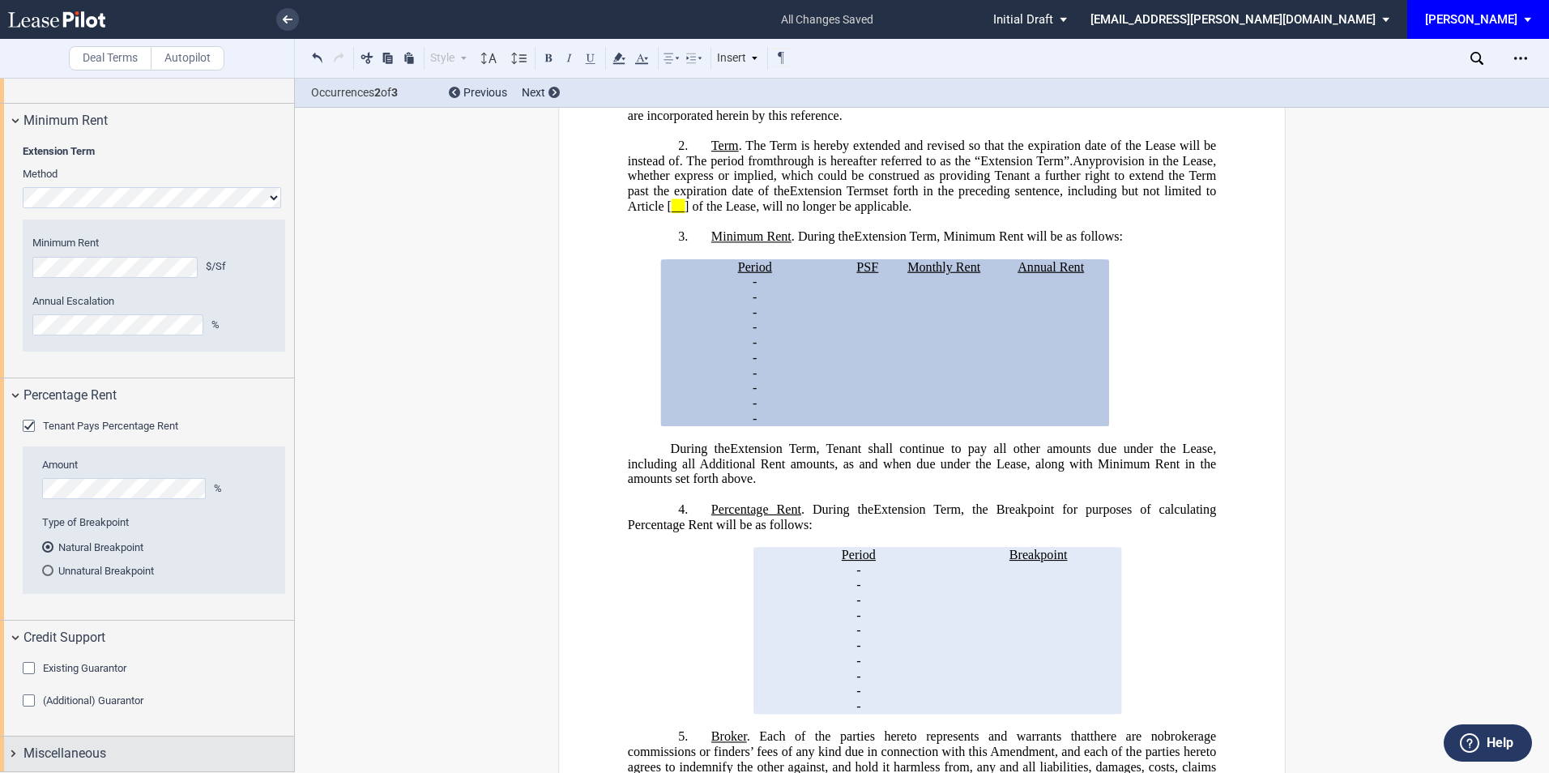
click at [122, 752] on div "Miscellaneous" at bounding box center [159, 753] width 271 height 19
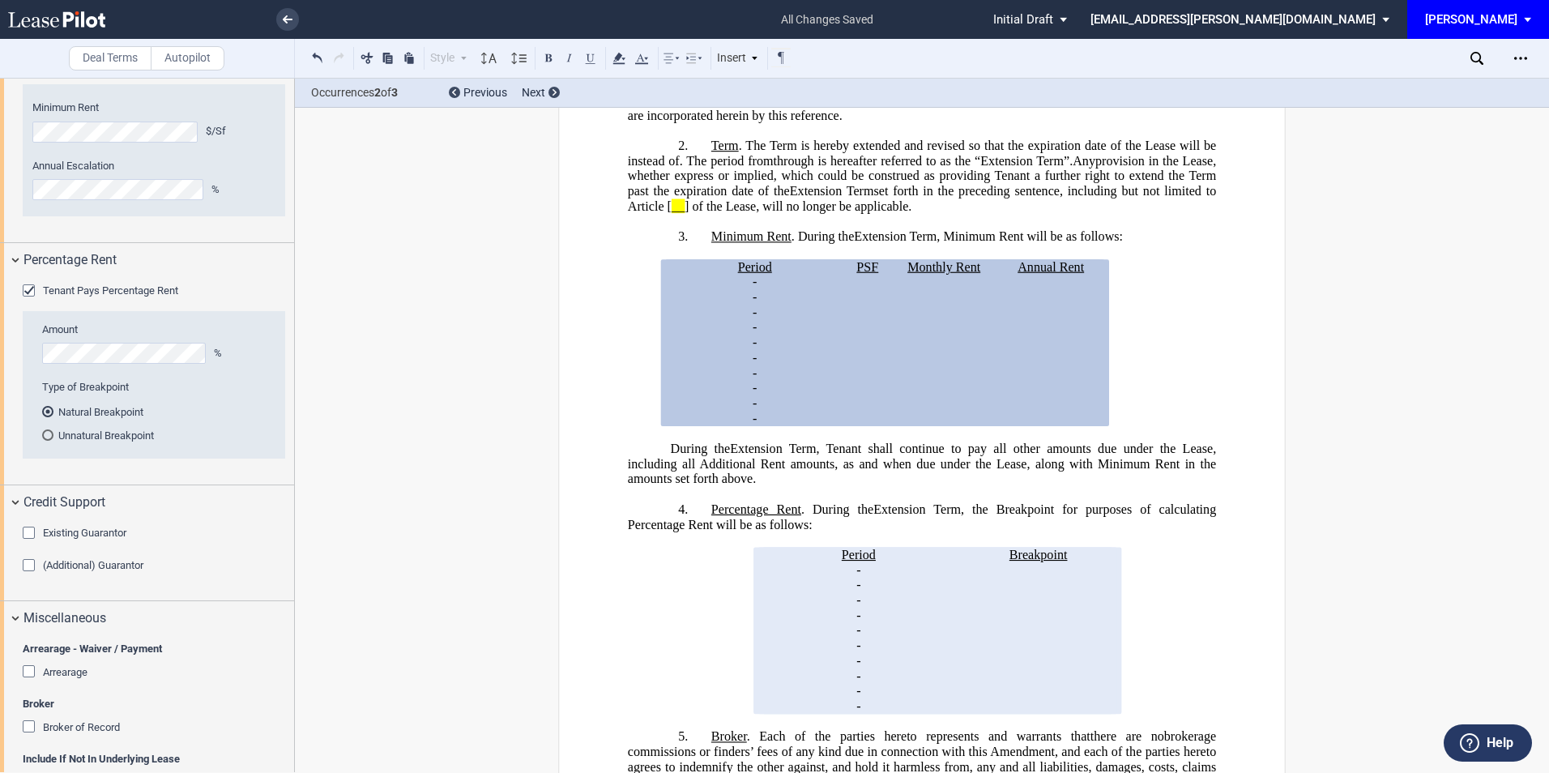
scroll to position [1235, 0]
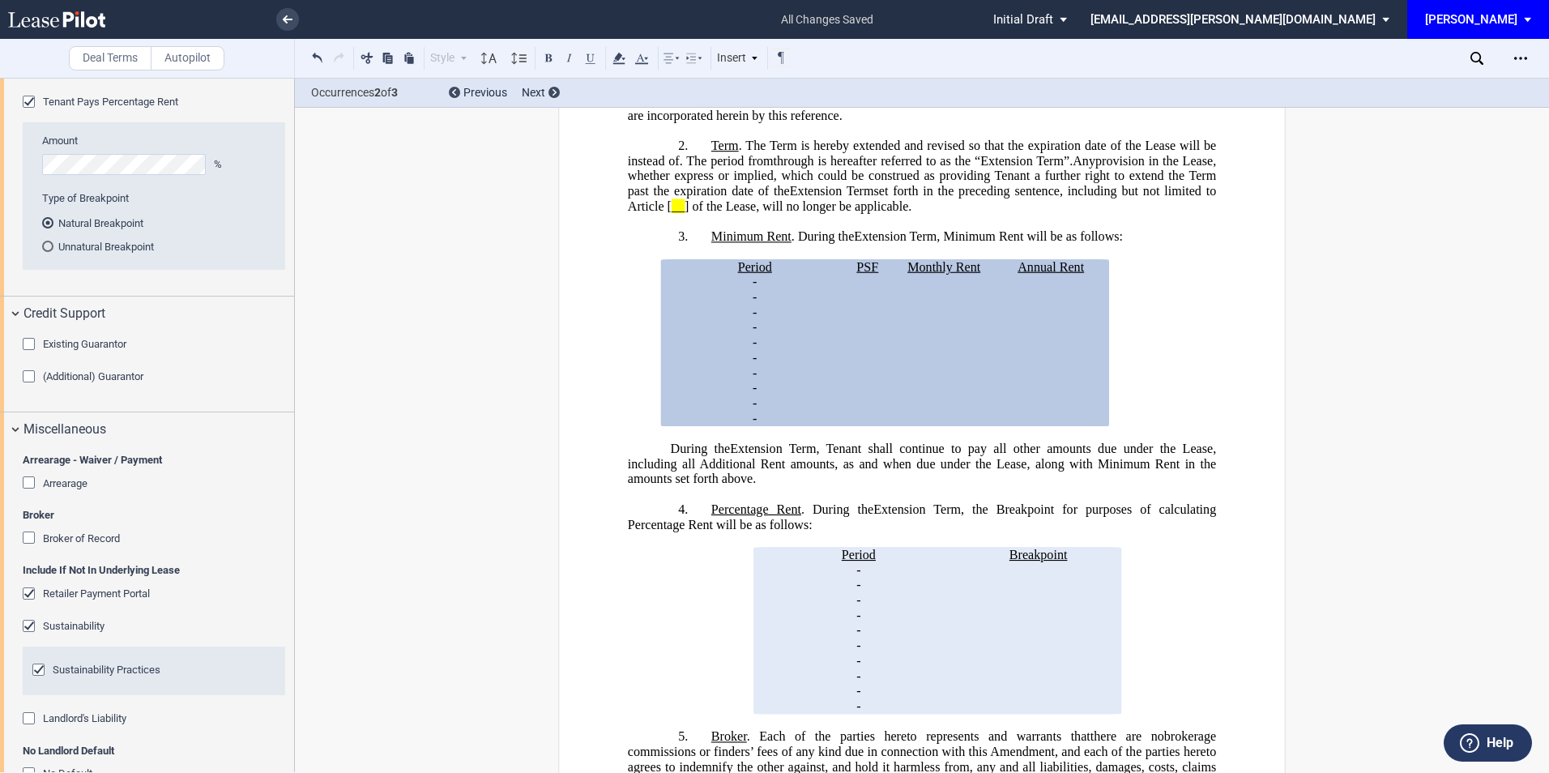
click at [32, 585] on div "Include If Not In Underlying Lease Retailer Payment Portal Sustainability Susta…" at bounding box center [154, 653] width 263 height 180
click at [28, 594] on div "Retailer Payment Portal" at bounding box center [31, 596] width 16 height 16
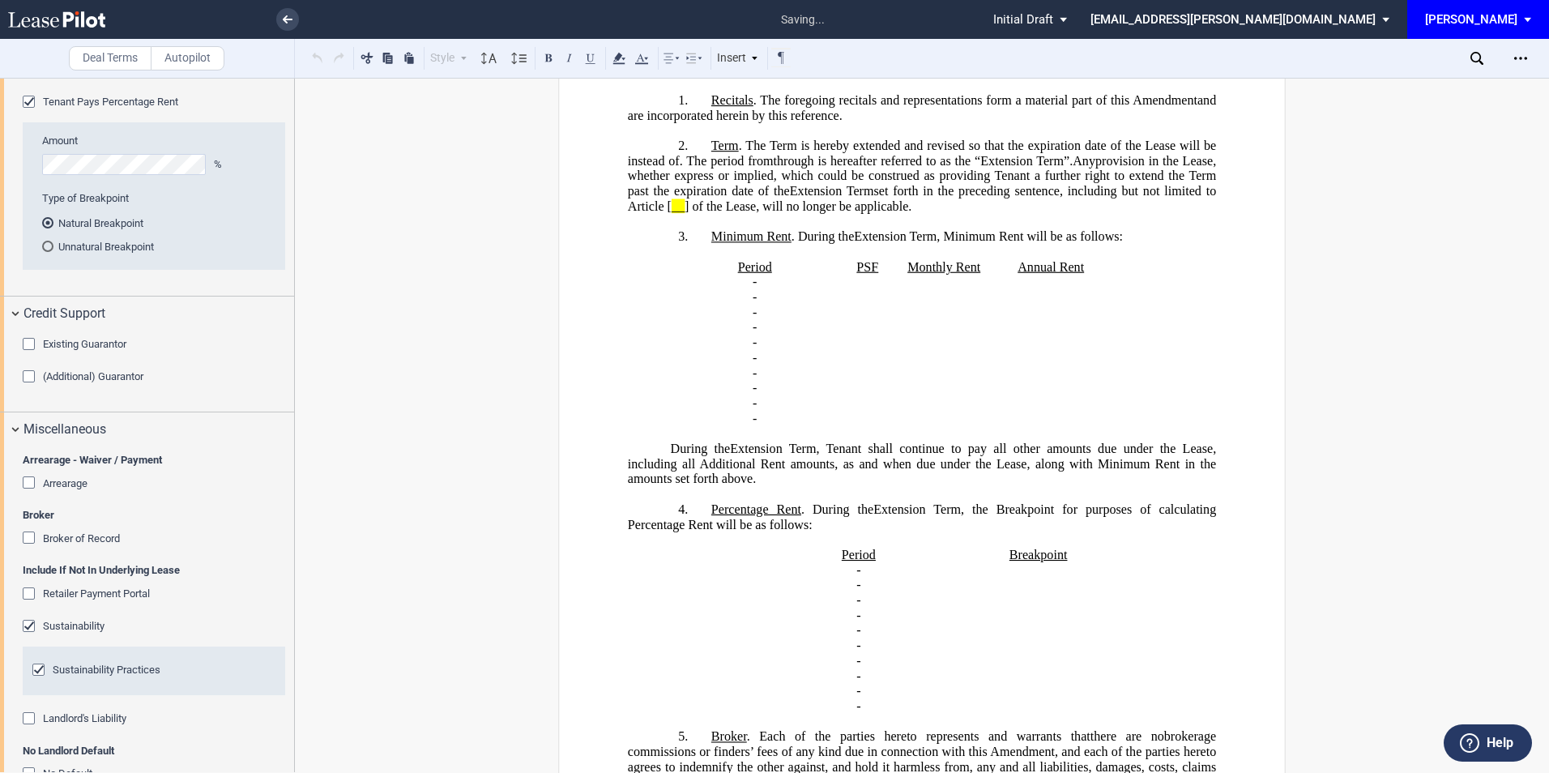
click at [28, 620] on div "Sustainability" at bounding box center [31, 628] width 16 height 16
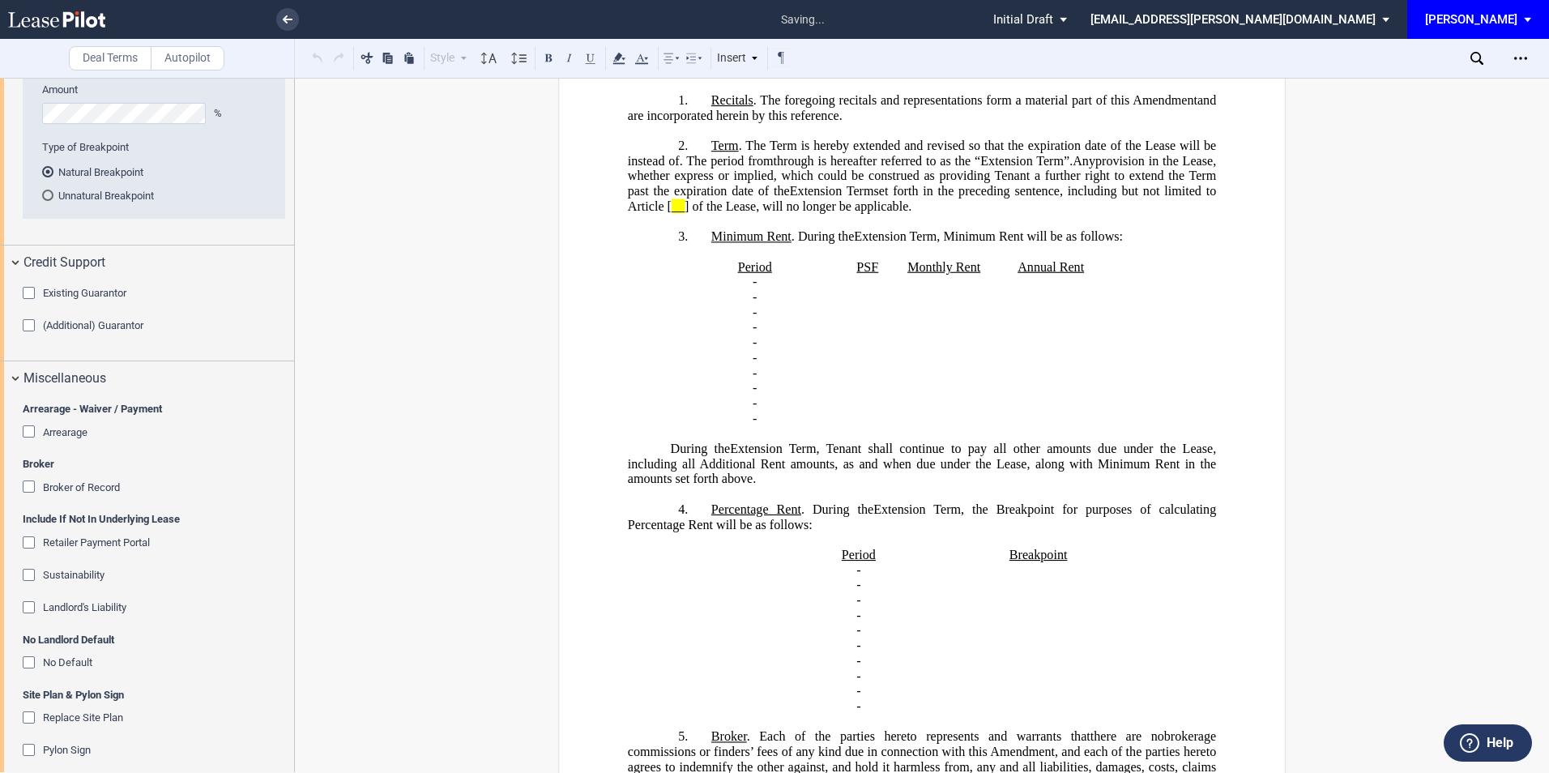
scroll to position [1300, 0]
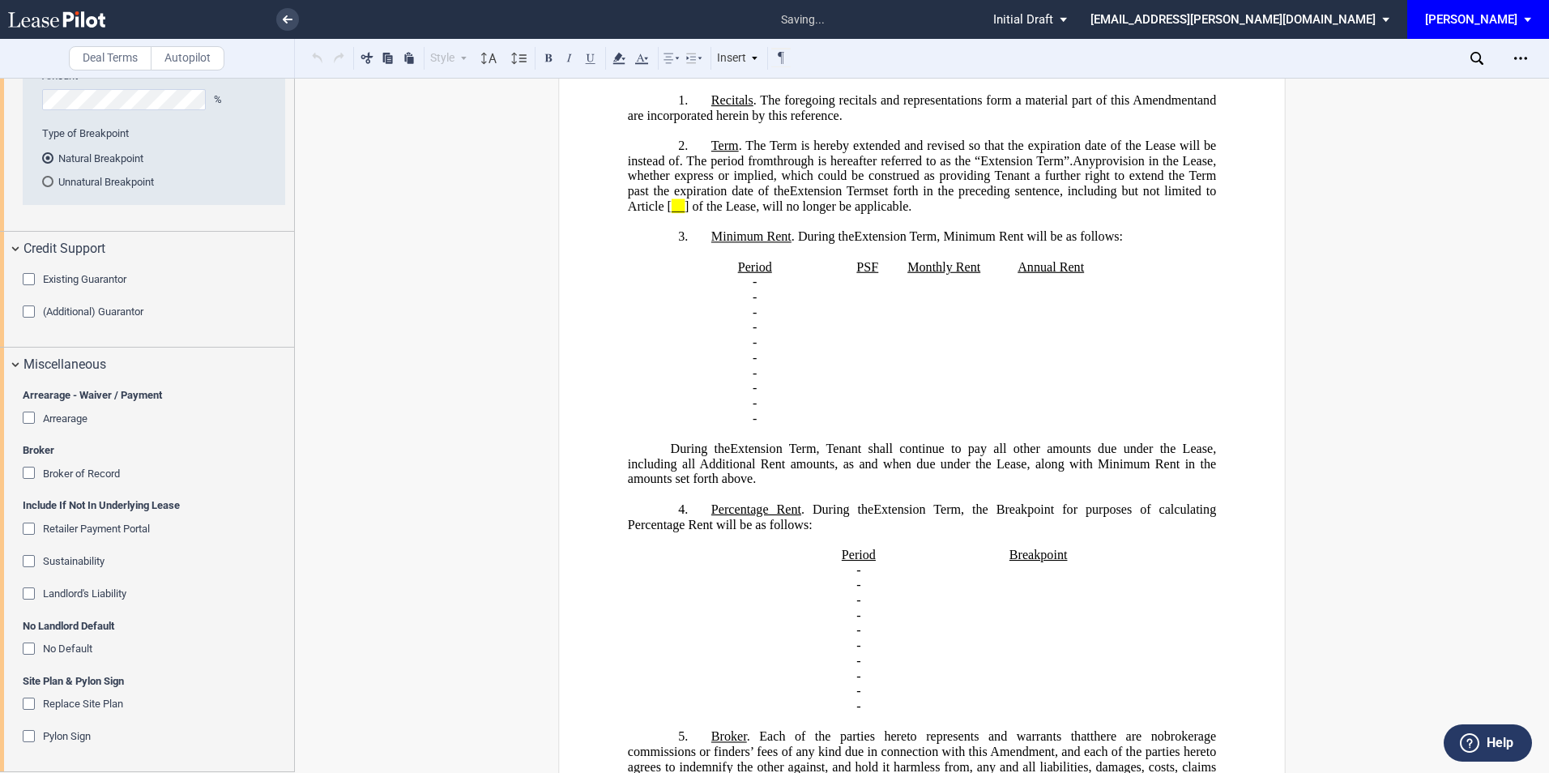
click at [33, 652] on div "No Default" at bounding box center [31, 651] width 16 height 16
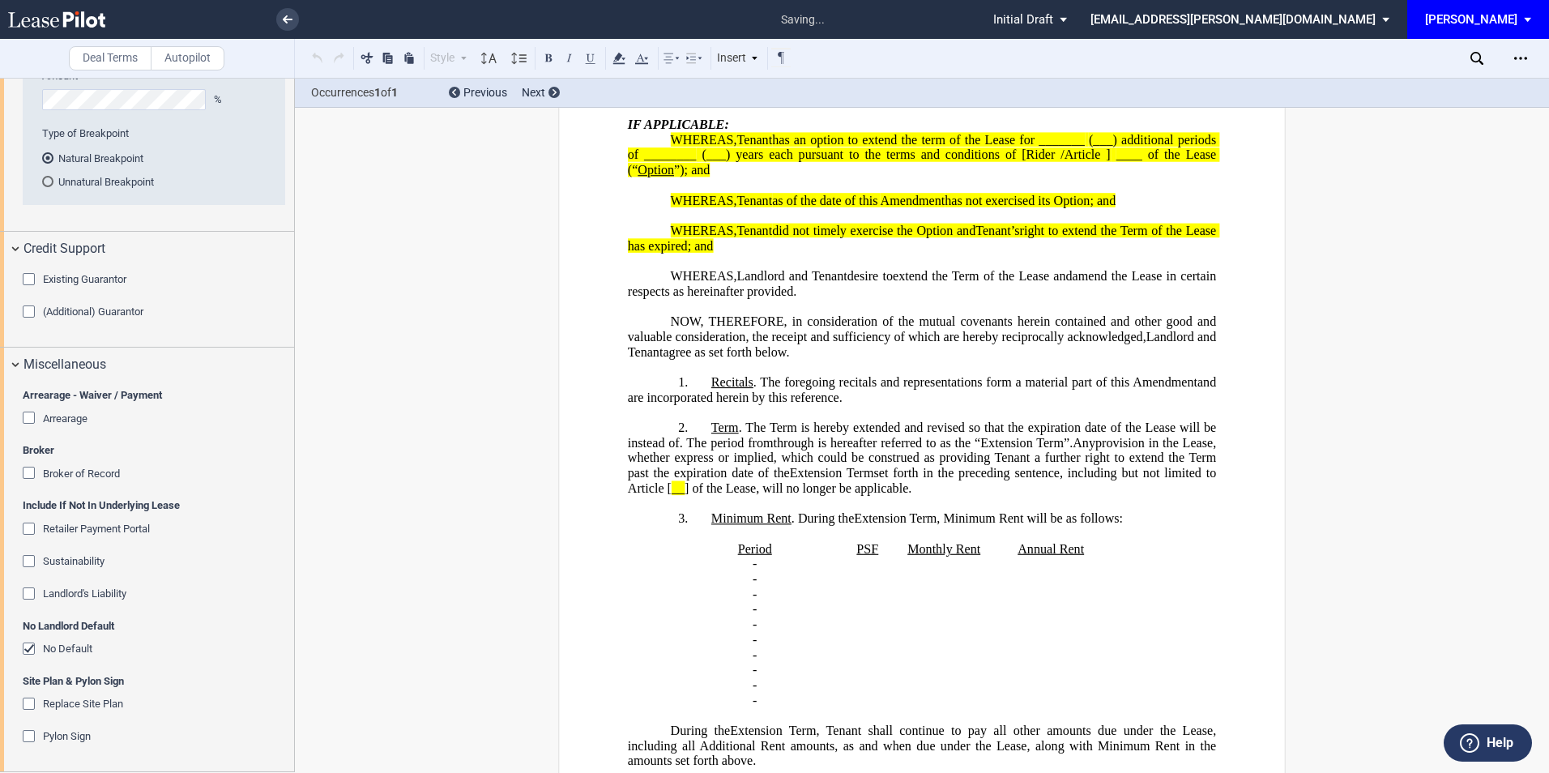
scroll to position [0, 0]
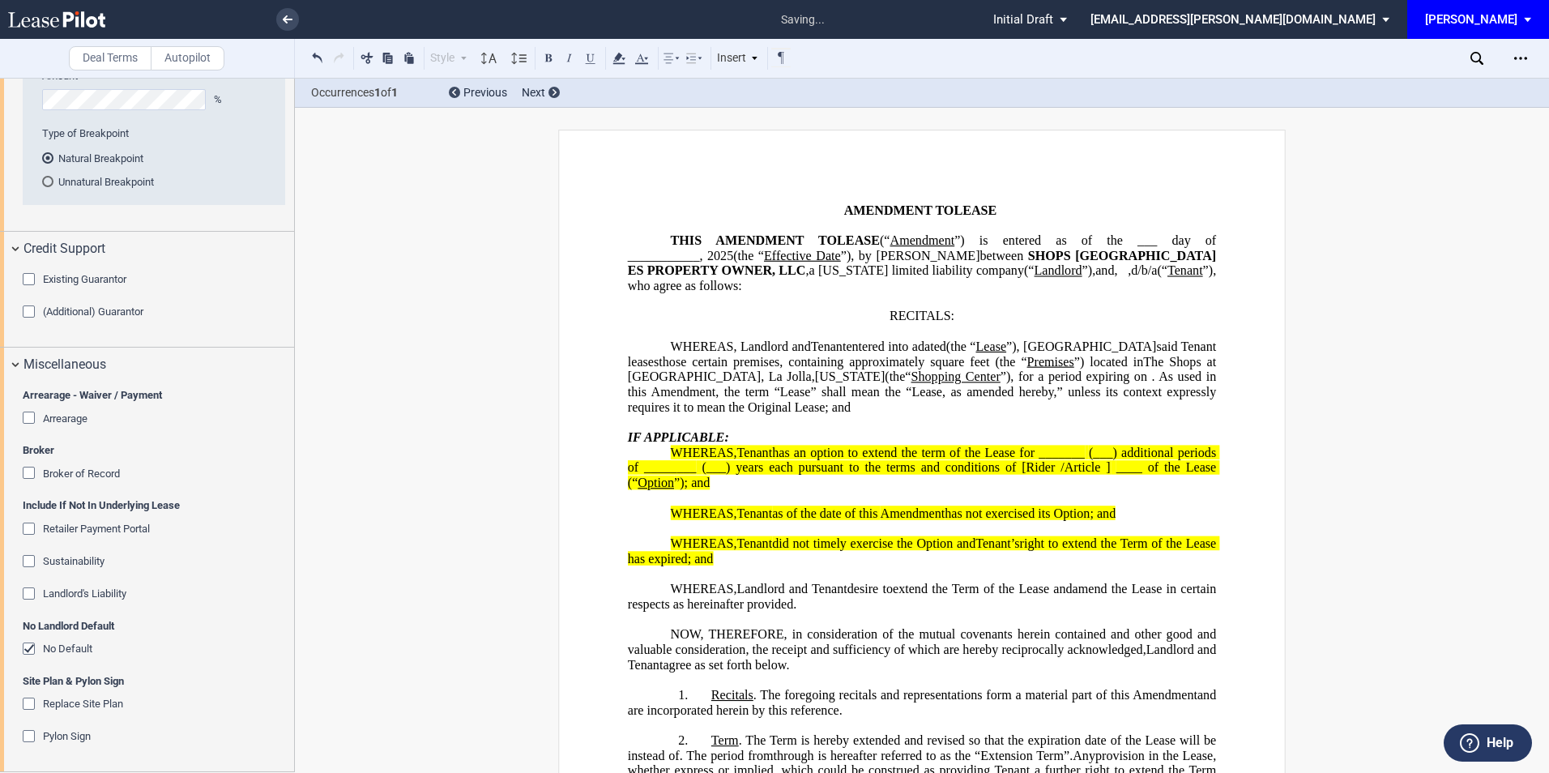
click at [1533, 53] on div "Download Share Document Print Create a New Version Import Changes Compare Expre…" at bounding box center [1521, 58] width 26 height 26
click at [1522, 50] on div "Open Lease options menu" at bounding box center [1521, 58] width 26 height 26
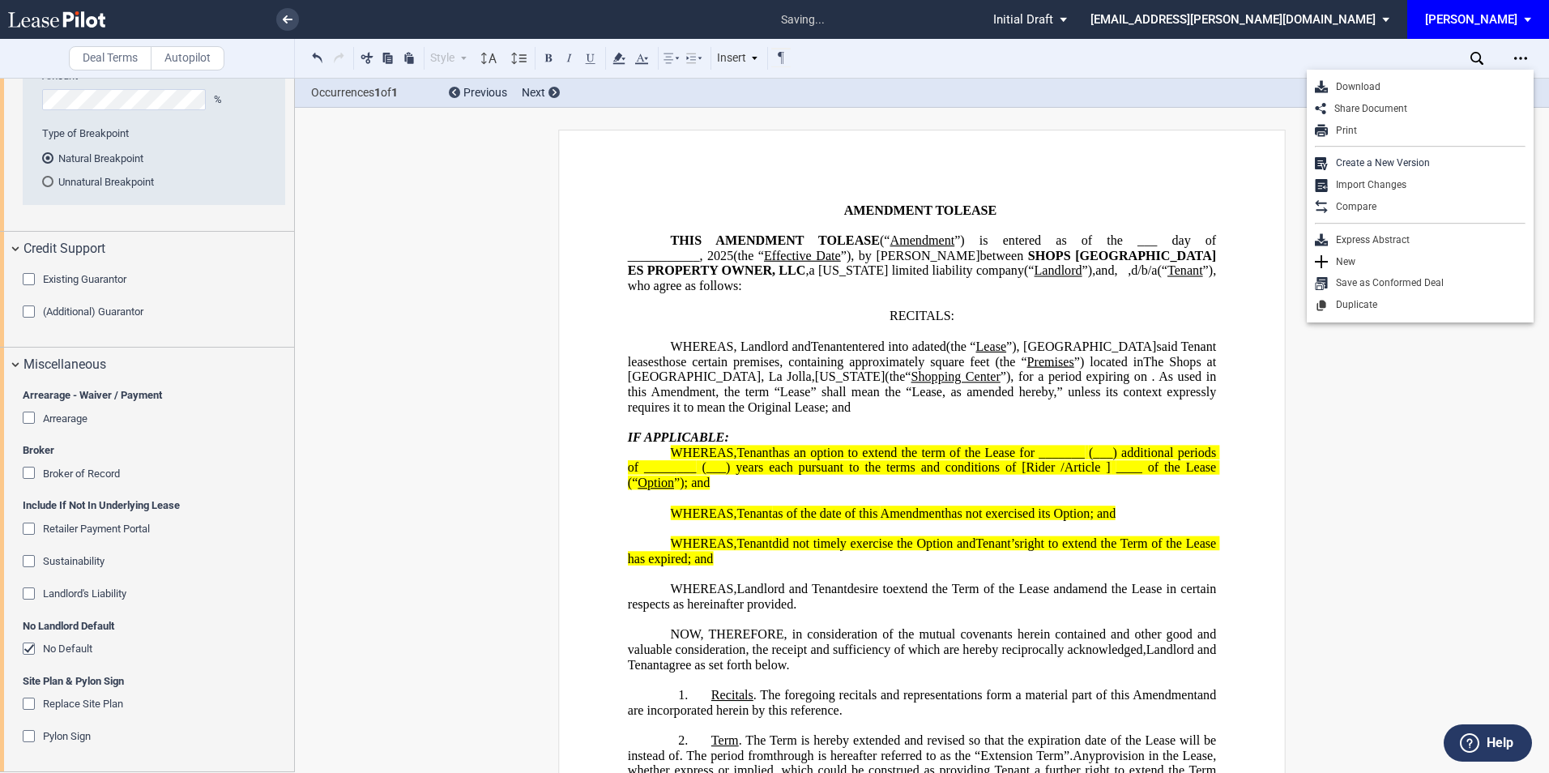
click at [1381, 86] on div "Download" at bounding box center [1427, 87] width 198 height 14
